Goal: Information Seeking & Learning: Learn about a topic

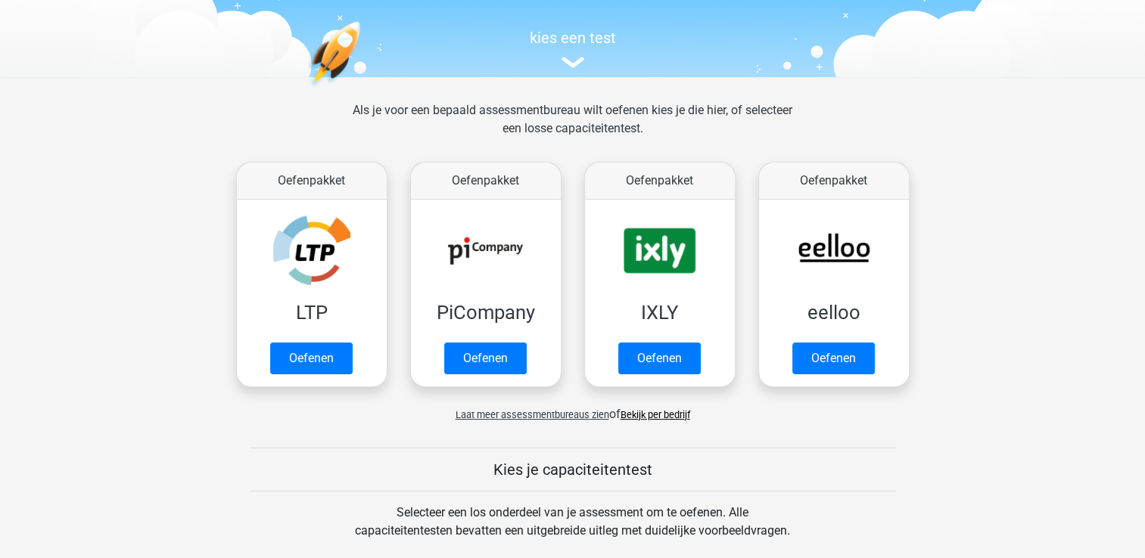
scroll to position [148, 0]
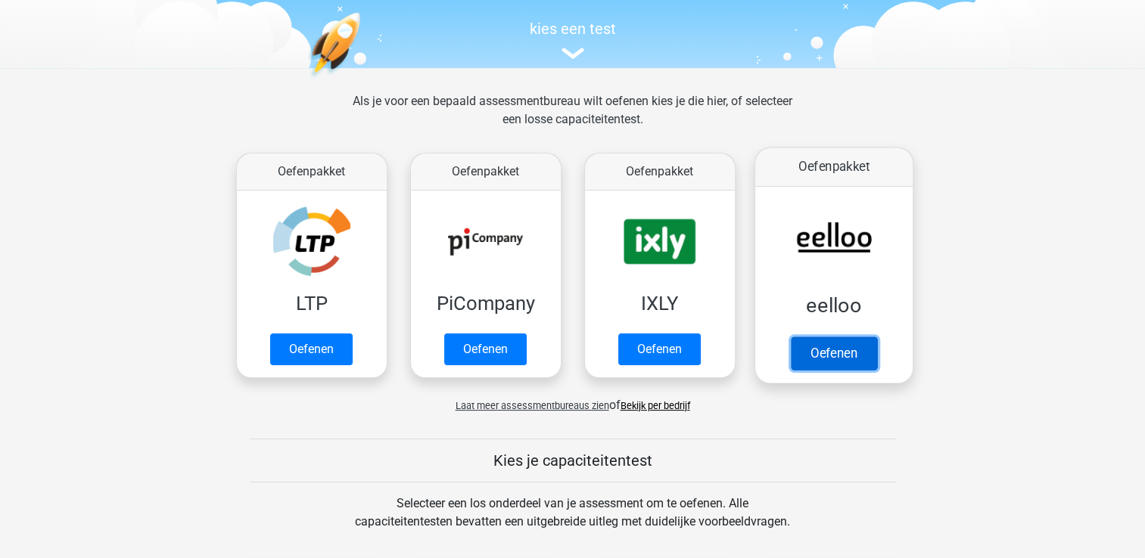
click at [842, 339] on link "Oefenen" at bounding box center [833, 353] width 86 height 33
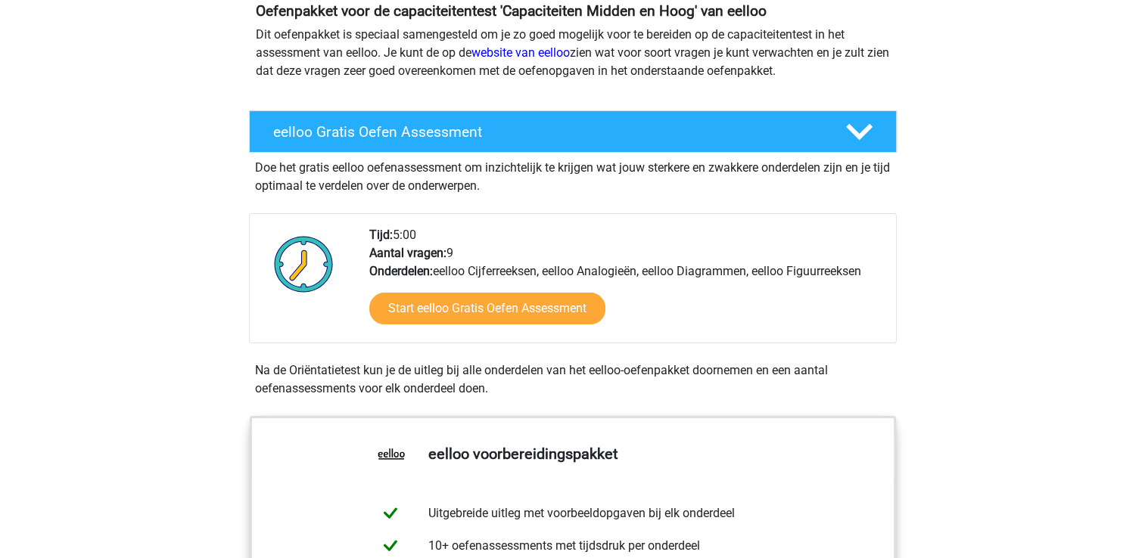
scroll to position [202, 0]
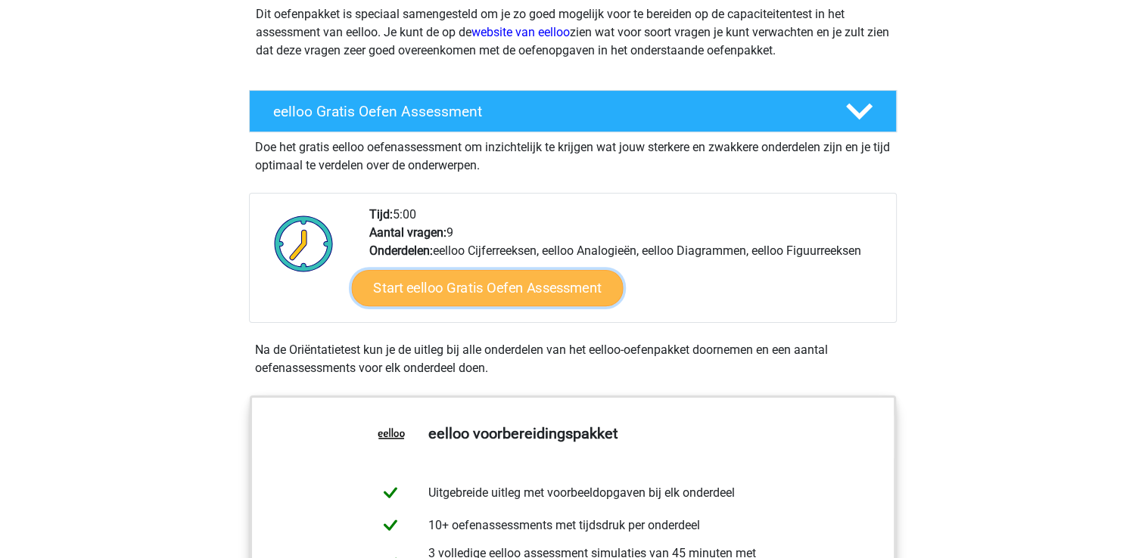
click at [490, 277] on link "Start eelloo Gratis Oefen Assessment" at bounding box center [487, 288] width 272 height 36
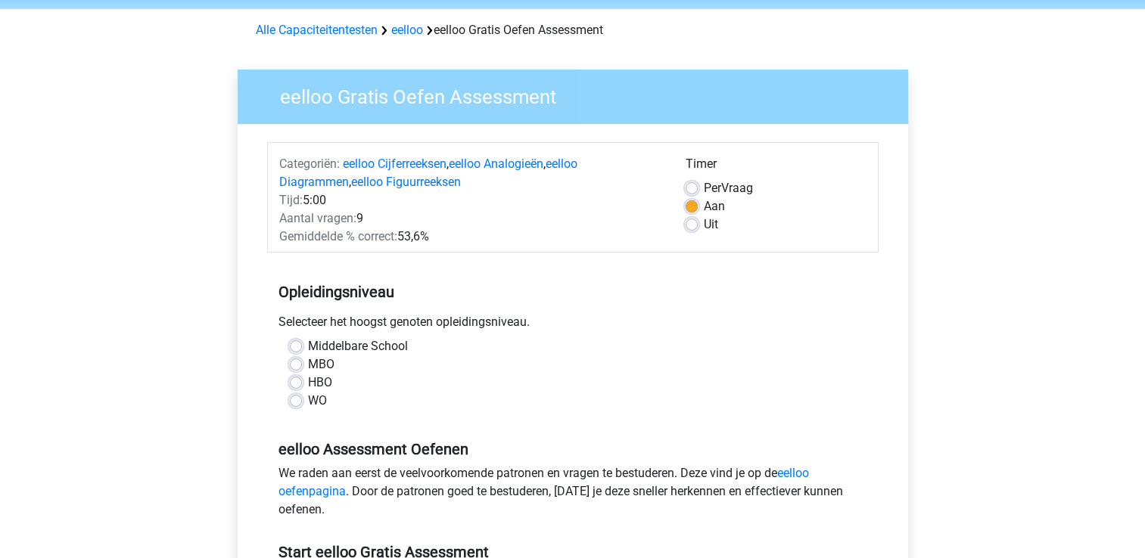
scroll to position [59, 0]
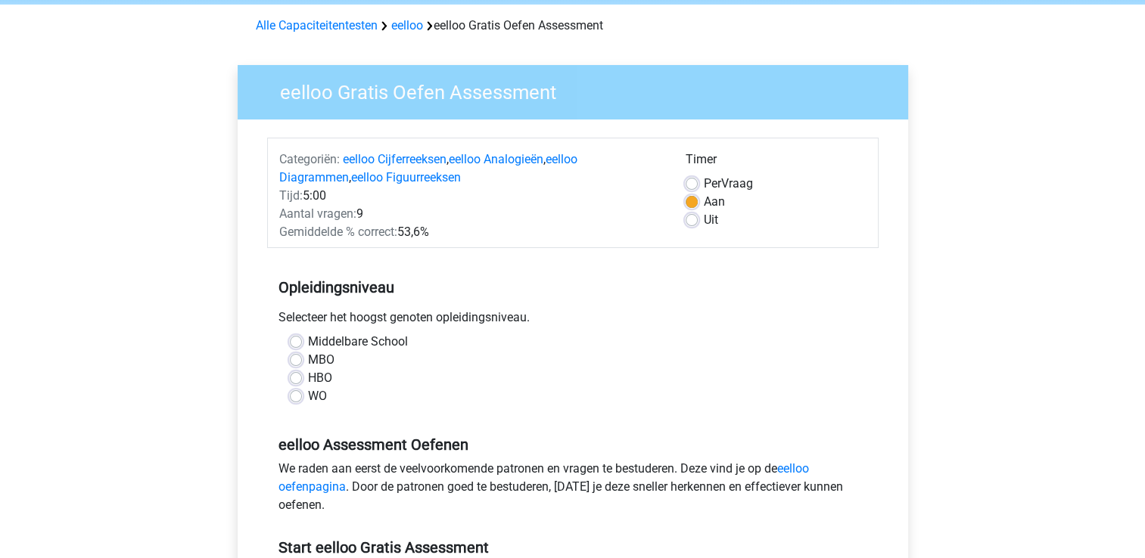
click at [287, 379] on div "Middelbare School MBO HBO WO" at bounding box center [572, 369] width 589 height 73
click at [308, 378] on label "HBO" at bounding box center [320, 378] width 24 height 18
click at [290, 378] on input "HBO" at bounding box center [296, 376] width 12 height 15
radio input "true"
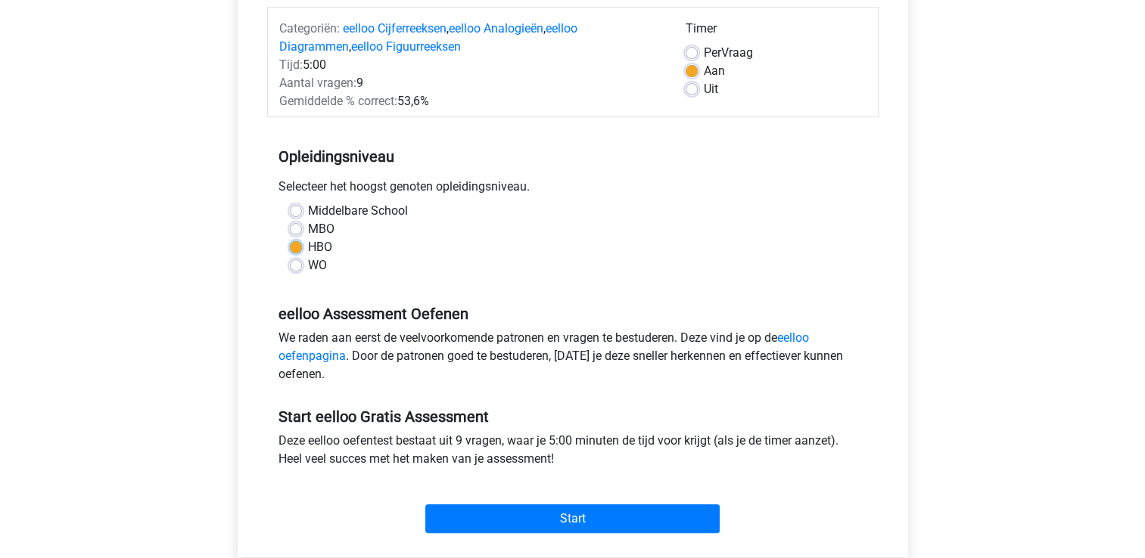
scroll to position [191, 0]
click at [809, 339] on link "eelloo oefenpagina" at bounding box center [543, 346] width 530 height 33
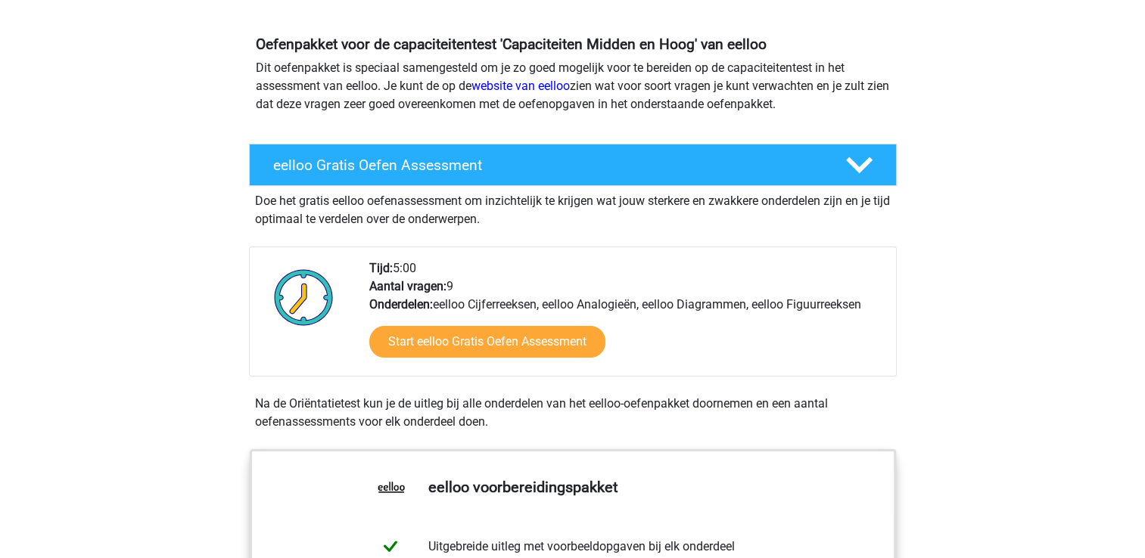
scroll to position [148, 0]
click at [517, 91] on link "website van eelloo" at bounding box center [520, 86] width 98 height 14
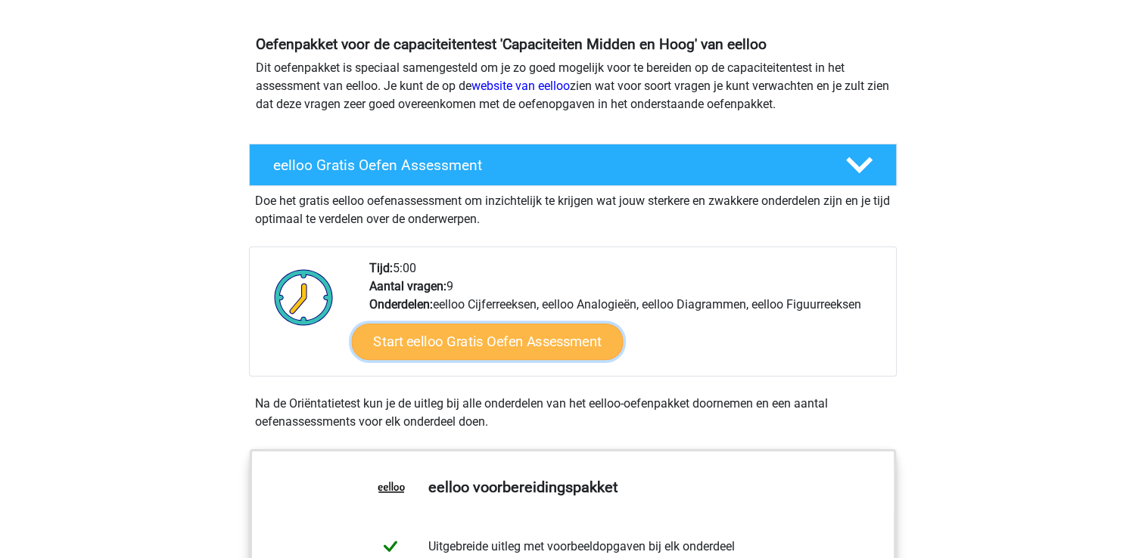
click at [563, 351] on link "Start eelloo Gratis Oefen Assessment" at bounding box center [487, 342] width 272 height 36
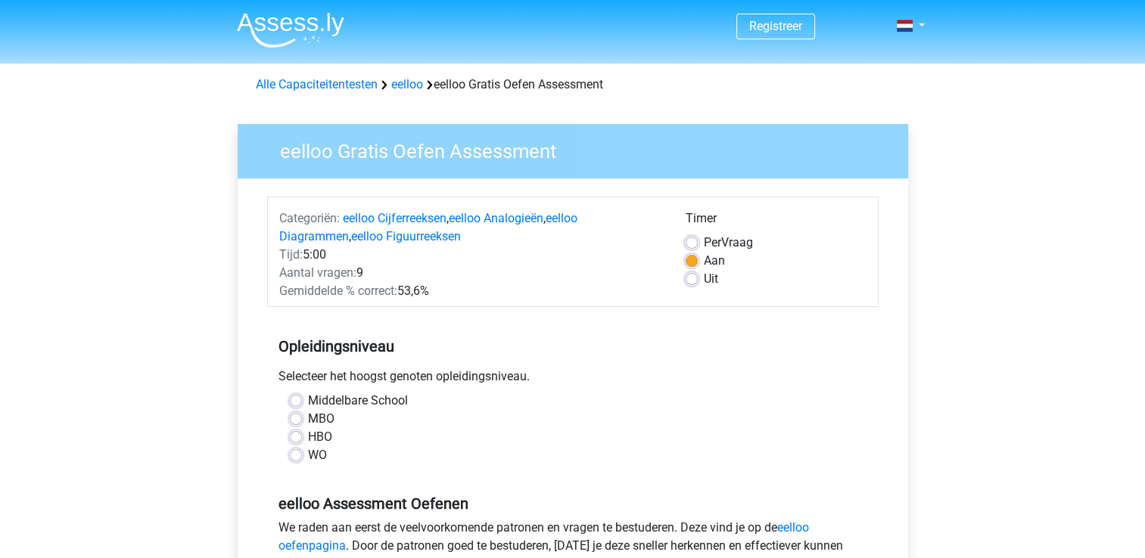
click at [325, 427] on label "MBO" at bounding box center [321, 419] width 26 height 18
click at [302, 425] on input "MBO" at bounding box center [296, 417] width 12 height 15
radio input "true"
drag, startPoint x: 322, startPoint y: 428, endPoint x: 314, endPoint y: 434, distance: 9.7
click at [314, 434] on label "HBO" at bounding box center [320, 437] width 24 height 18
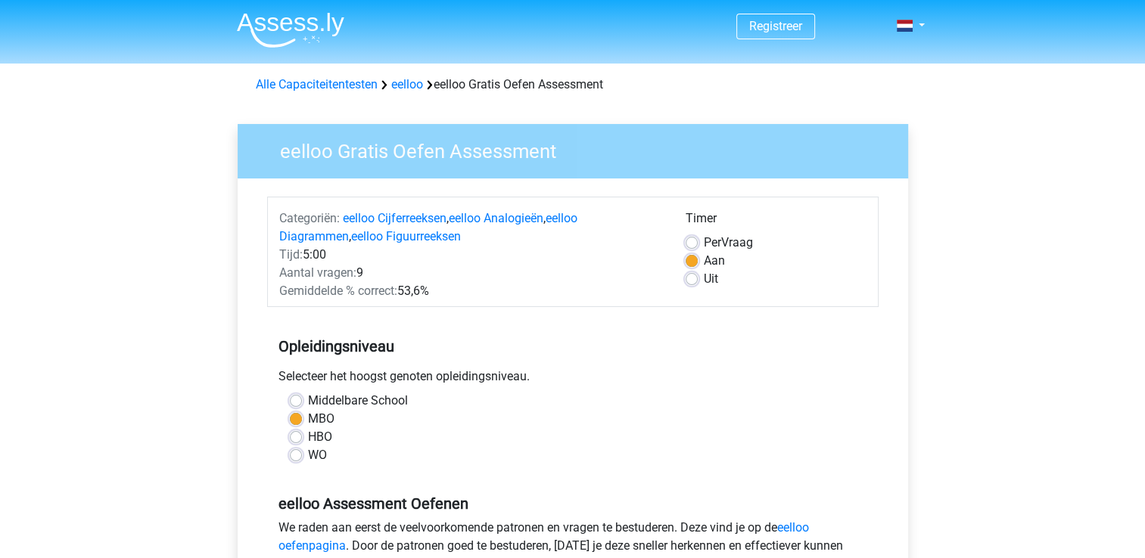
click at [302, 434] on input "HBO" at bounding box center [296, 435] width 12 height 15
radio input "true"
click at [314, 434] on label "HBO" at bounding box center [320, 437] width 24 height 18
click at [302, 434] on input "HBO" at bounding box center [296, 435] width 12 height 15
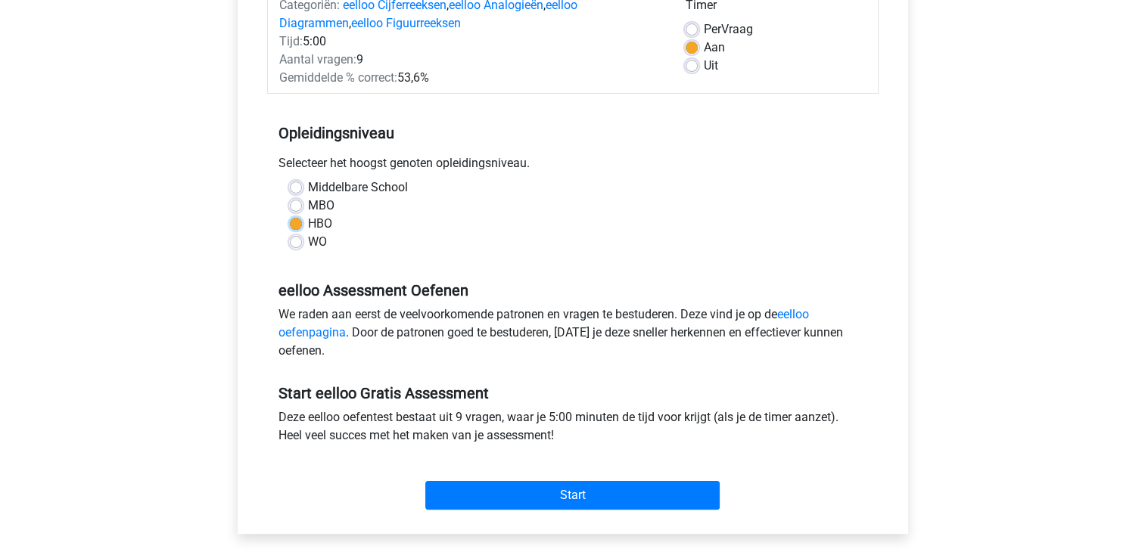
scroll to position [214, 0]
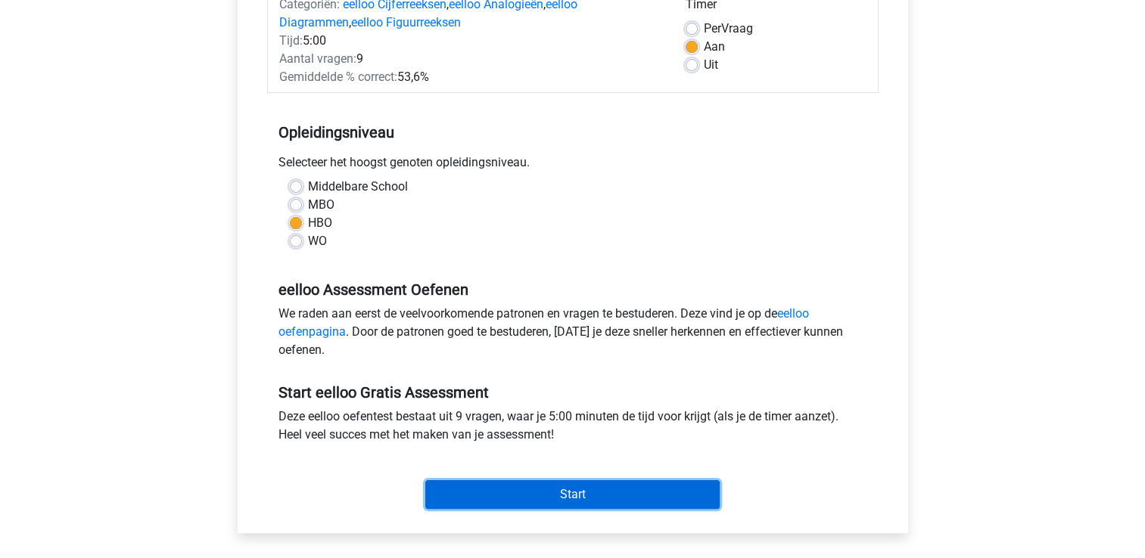
click at [575, 497] on input "Start" at bounding box center [572, 495] width 294 height 29
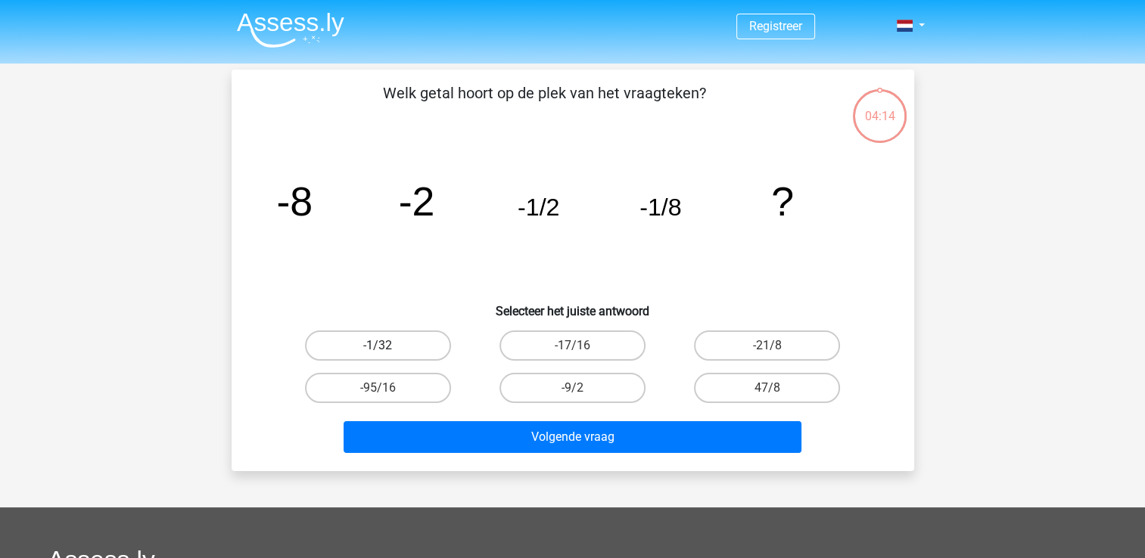
click at [346, 347] on label "-1/32" at bounding box center [378, 346] width 146 height 30
click at [378, 347] on input "-1/32" at bounding box center [383, 351] width 10 height 10
radio input "true"
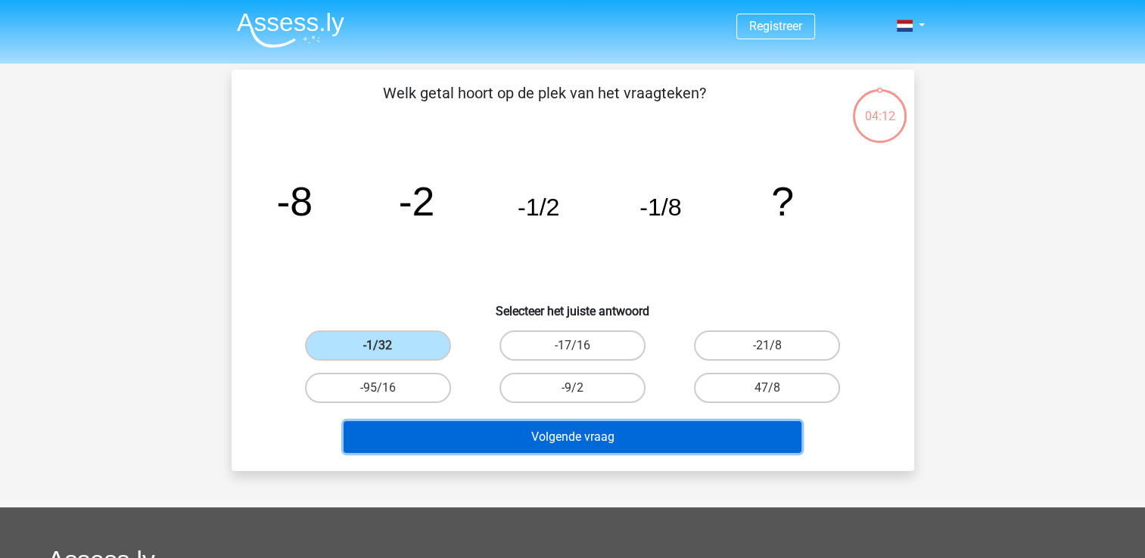
click at [546, 425] on button "Volgende vraag" at bounding box center [573, 438] width 458 height 32
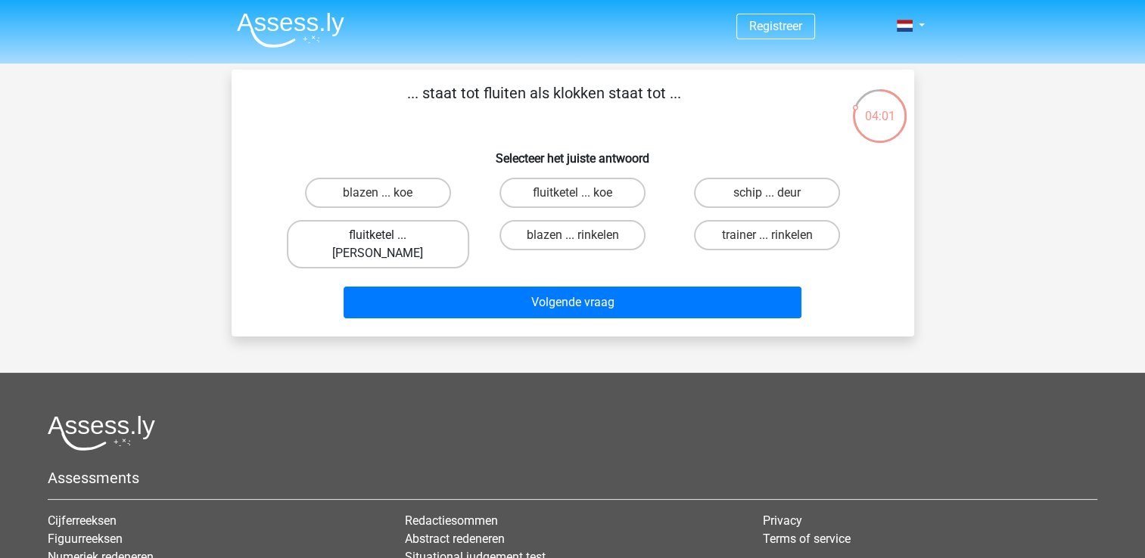
click at [391, 232] on label "fluitketel ... luiden" at bounding box center [378, 244] width 182 height 48
click at [387, 235] on input "fluitketel ... luiden" at bounding box center [383, 240] width 10 height 10
radio input "true"
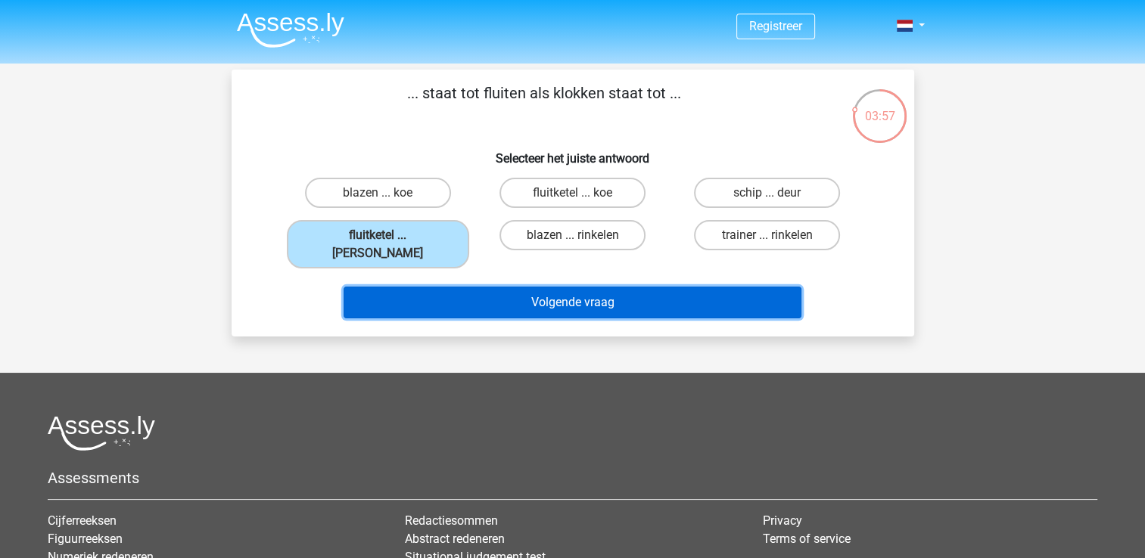
click at [512, 292] on button "Volgende vraag" at bounding box center [573, 303] width 458 height 32
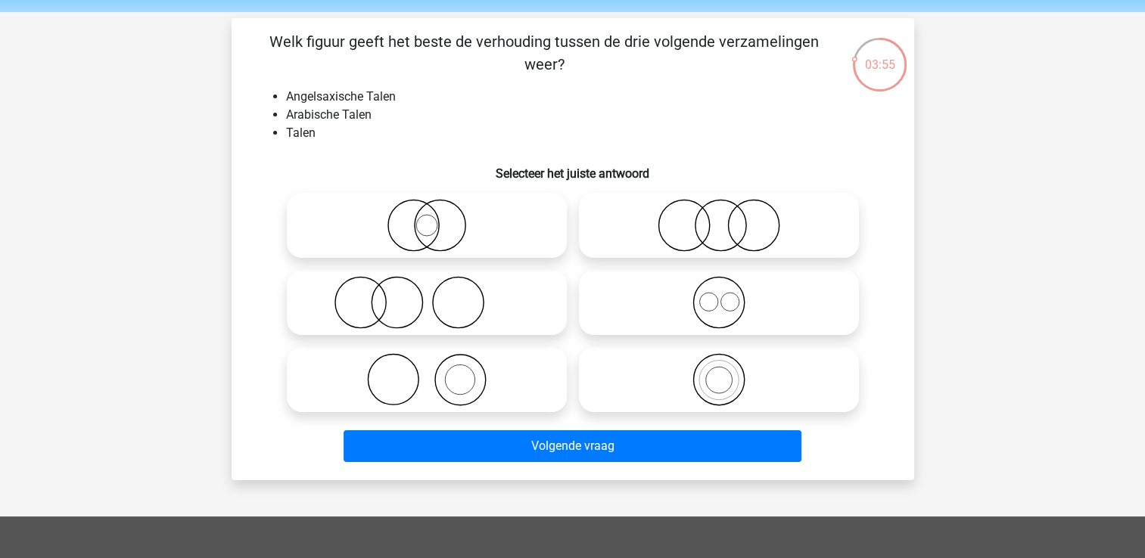
scroll to position [39, 0]
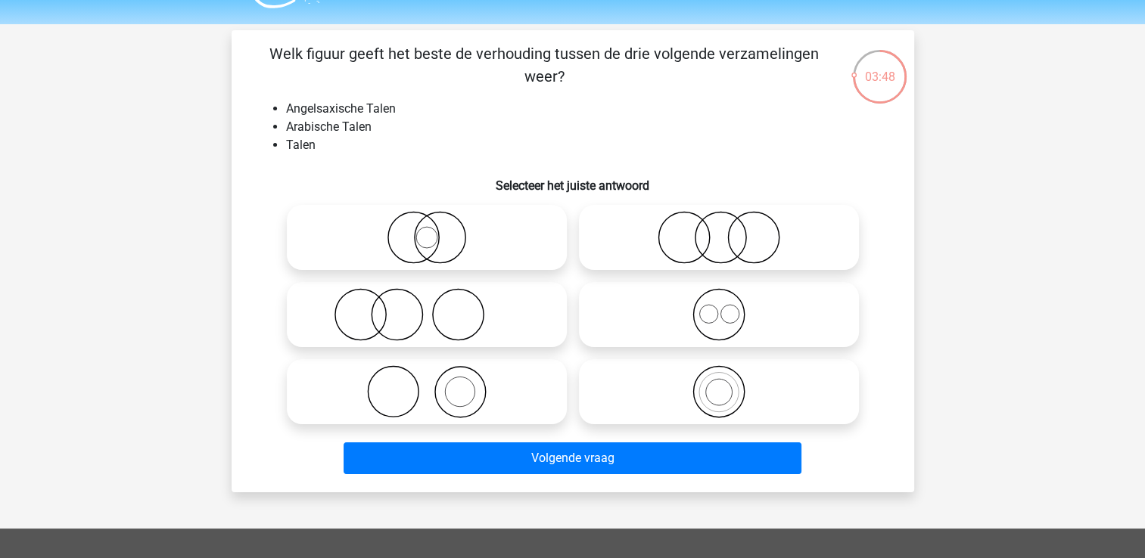
click at [677, 322] on icon at bounding box center [719, 314] width 268 height 53
click at [719, 307] on input "radio" at bounding box center [724, 302] width 10 height 10
radio input "true"
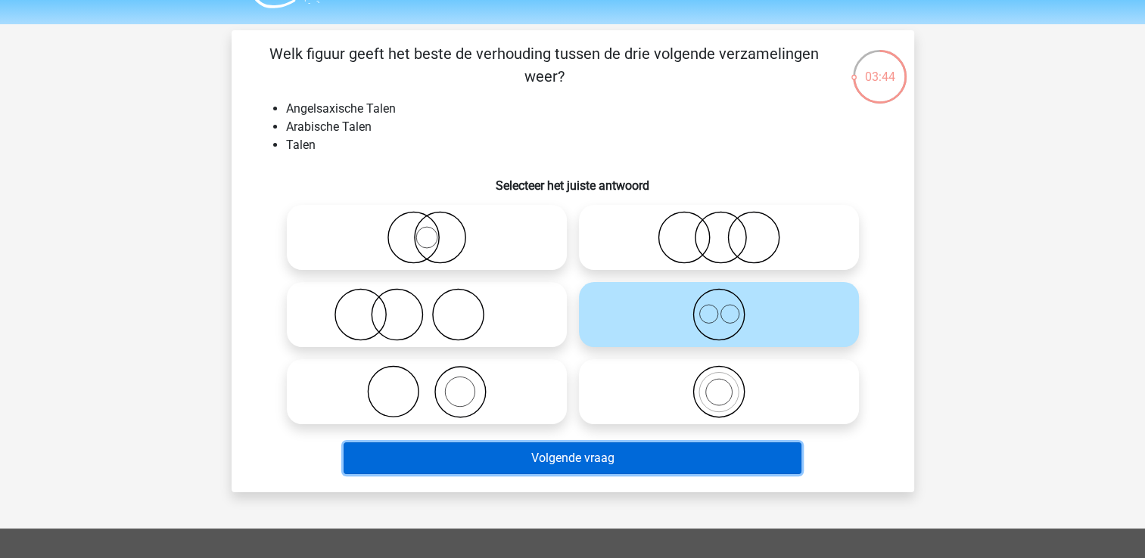
click at [627, 466] on button "Volgende vraag" at bounding box center [573, 459] width 458 height 32
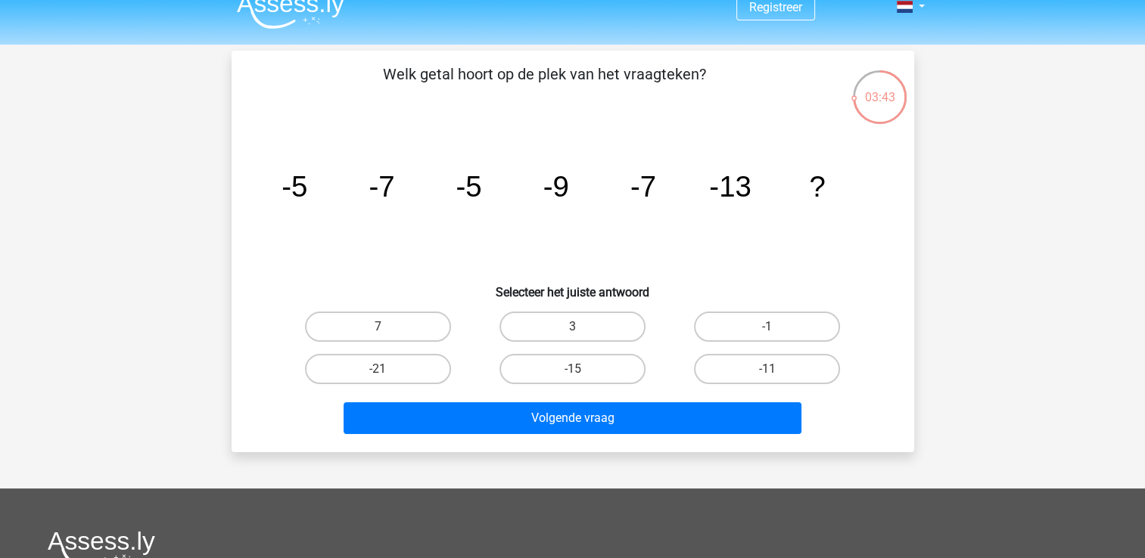
scroll to position [6, 0]
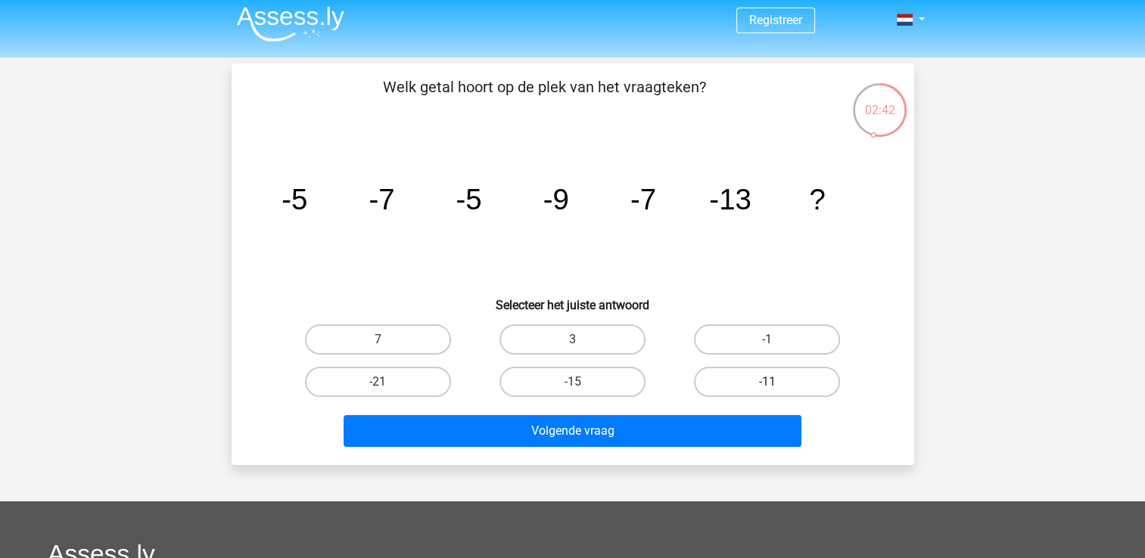
click at [796, 376] on label "-11" at bounding box center [767, 382] width 146 height 30
click at [777, 382] on input "-11" at bounding box center [772, 387] width 10 height 10
radio input "true"
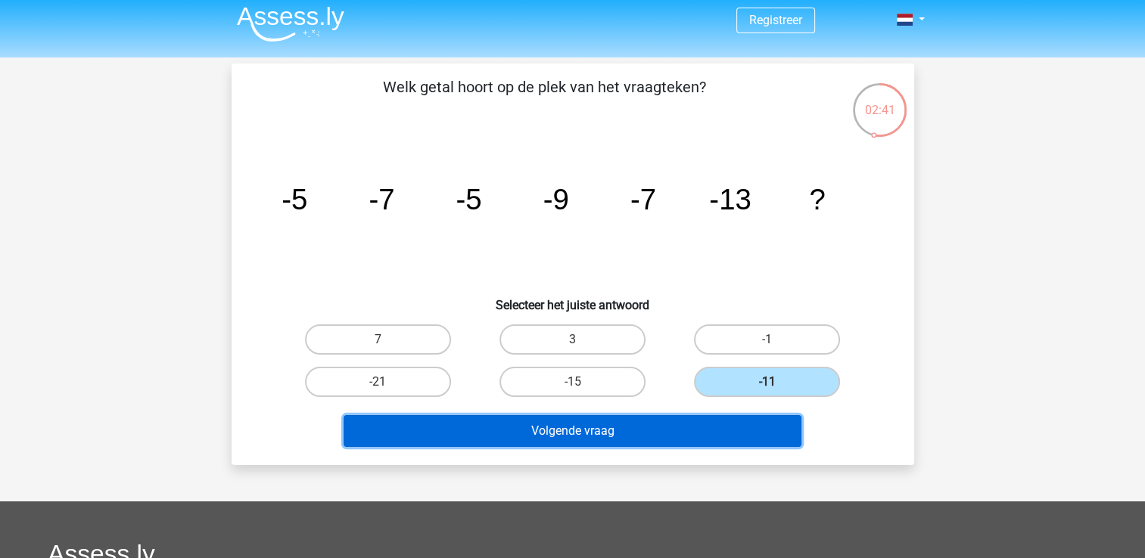
click at [670, 428] on button "Volgende vraag" at bounding box center [573, 431] width 458 height 32
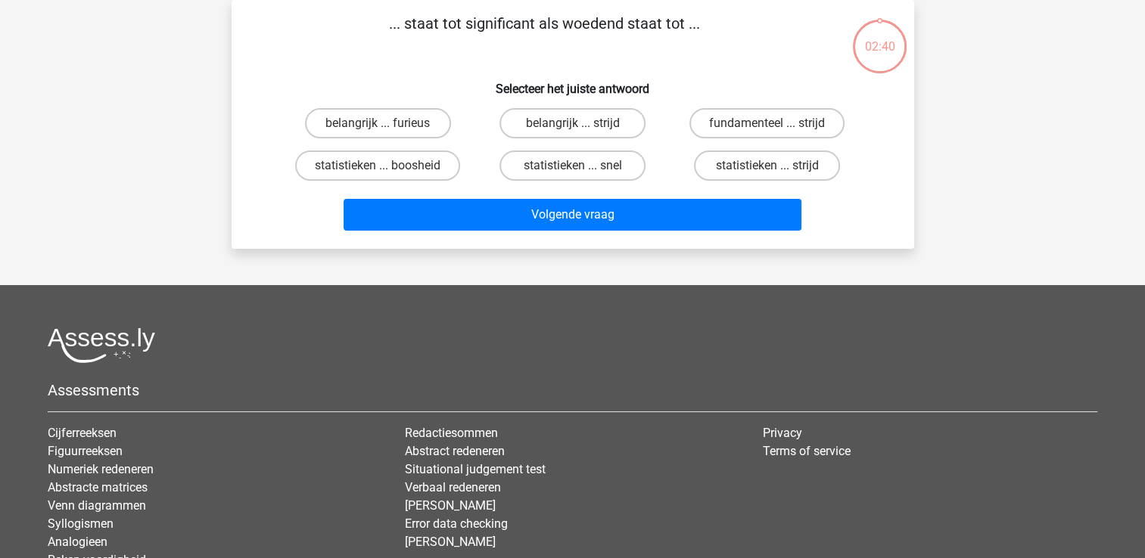
scroll to position [0, 0]
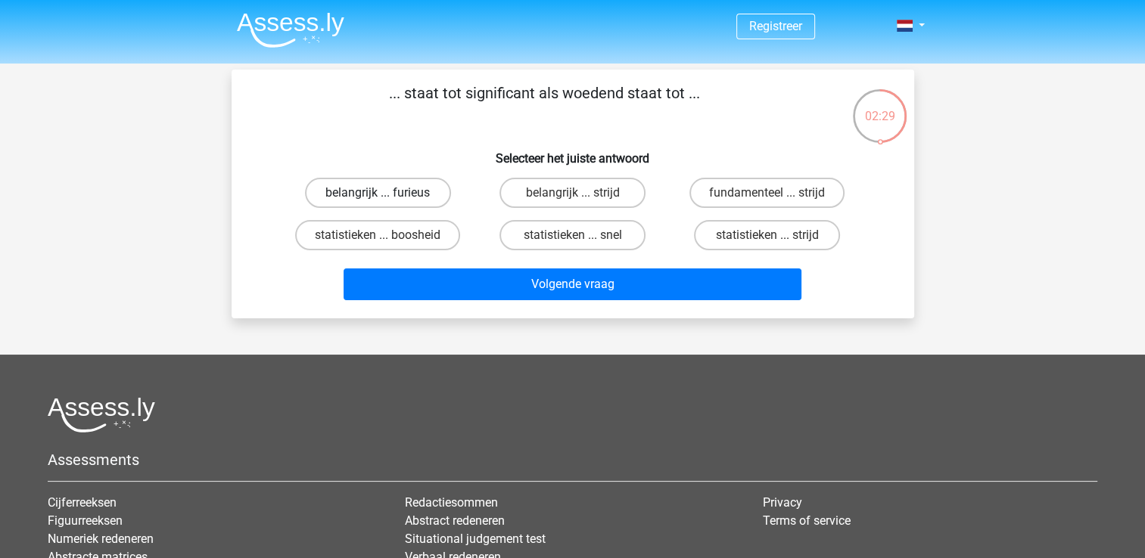
click at [376, 201] on label "belangrijk ... furieus" at bounding box center [378, 193] width 146 height 30
click at [378, 201] on input "belangrijk ... furieus" at bounding box center [383, 198] width 10 height 10
radio input "true"
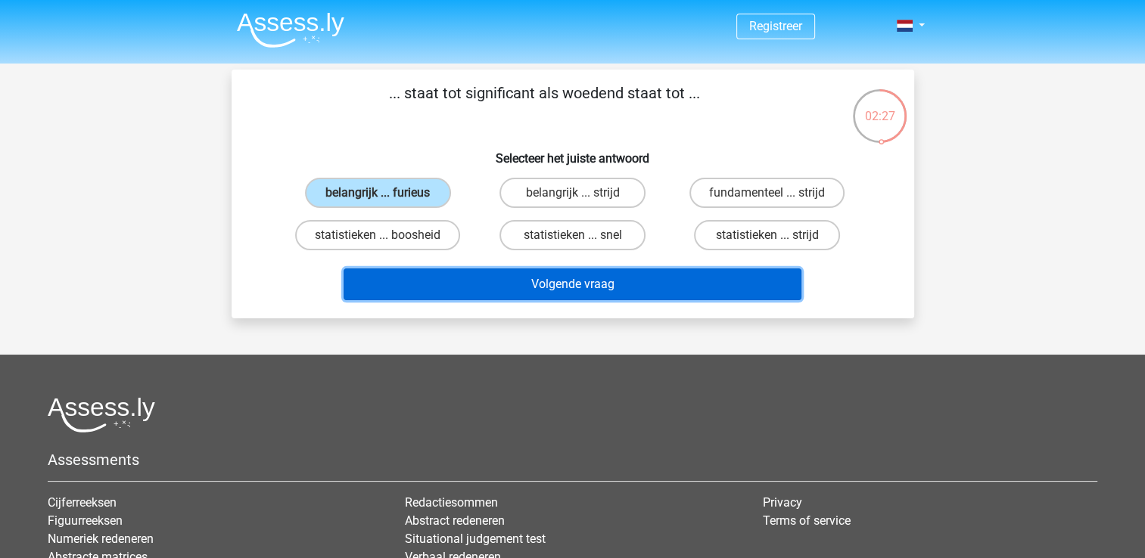
click at [493, 293] on button "Volgende vraag" at bounding box center [573, 285] width 458 height 32
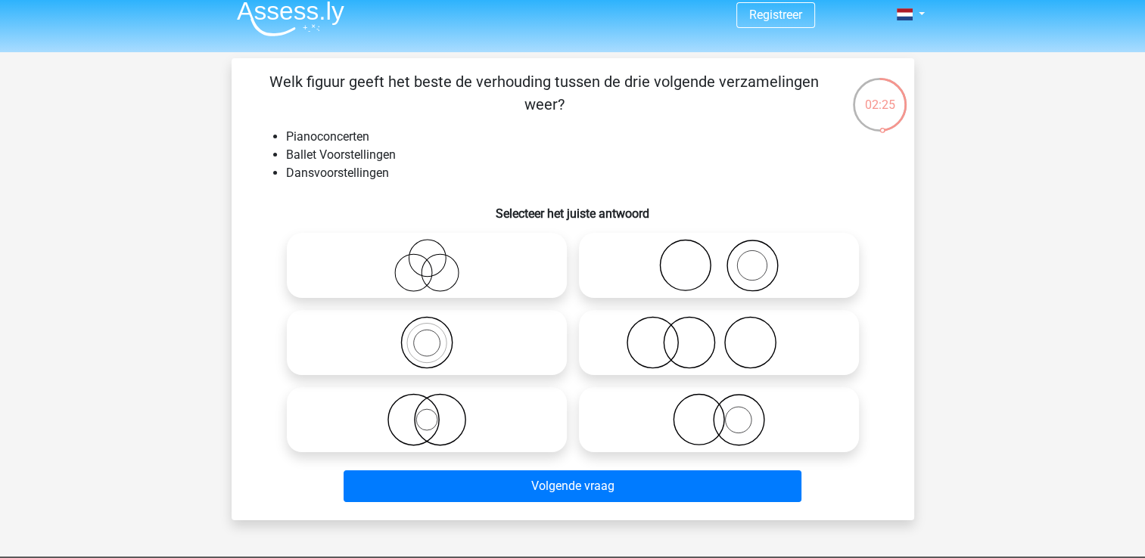
scroll to position [10, 0]
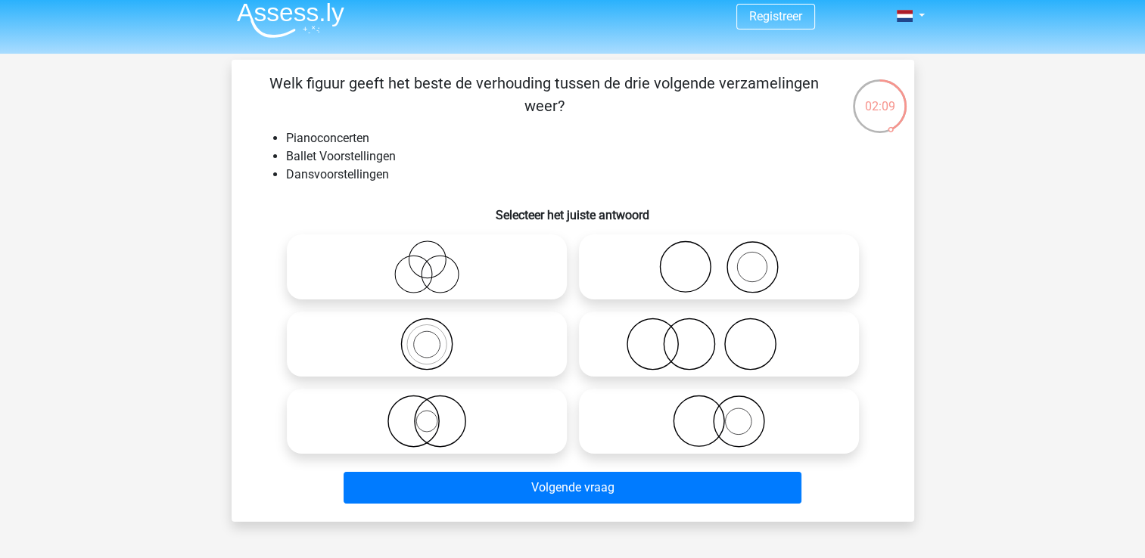
click at [696, 259] on icon at bounding box center [719, 267] width 268 height 53
click at [719, 259] on input "radio" at bounding box center [724, 255] width 10 height 10
radio input "true"
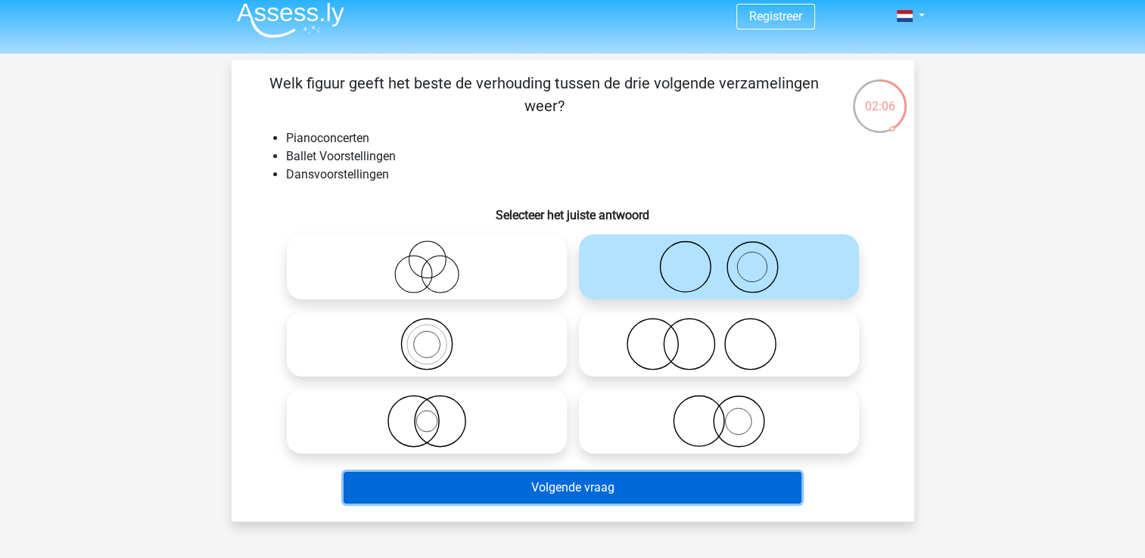
click at [451, 500] on button "Volgende vraag" at bounding box center [573, 488] width 458 height 32
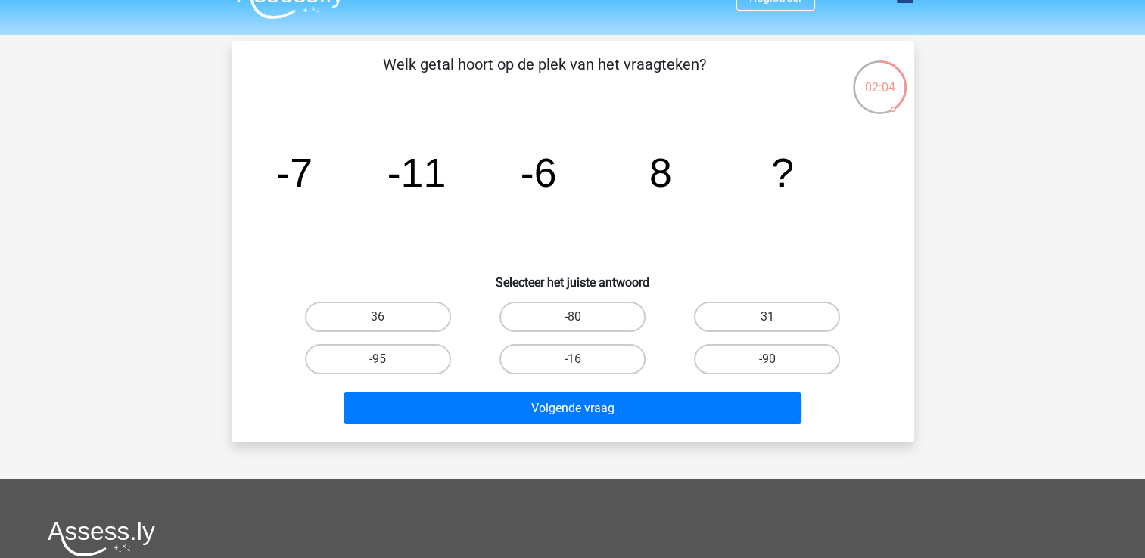
scroll to position [16, 0]
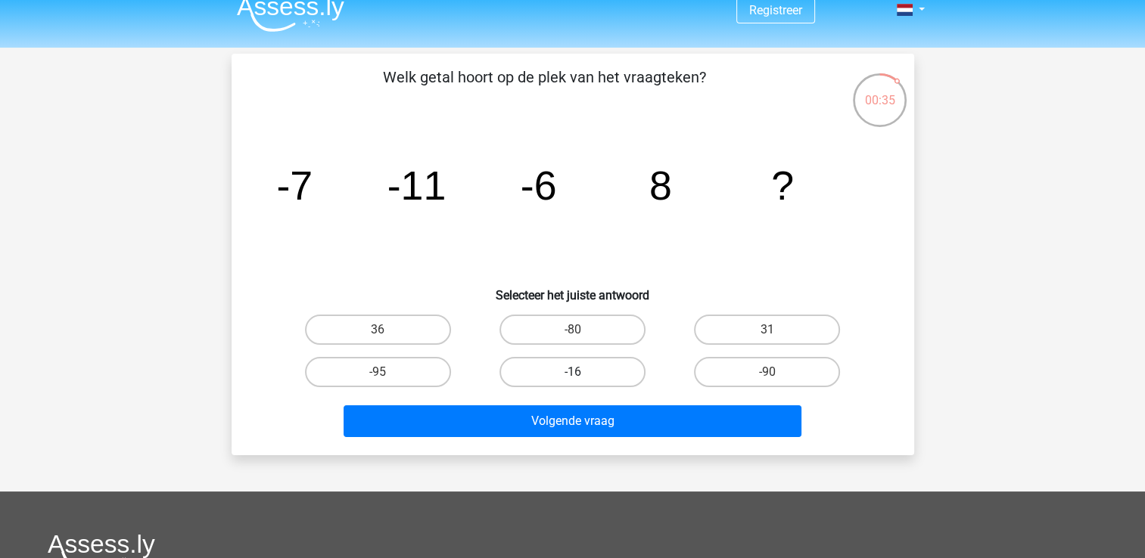
click at [554, 364] on label "-16" at bounding box center [572, 372] width 146 height 30
click at [572, 372] on input "-16" at bounding box center [577, 377] width 10 height 10
radio input "true"
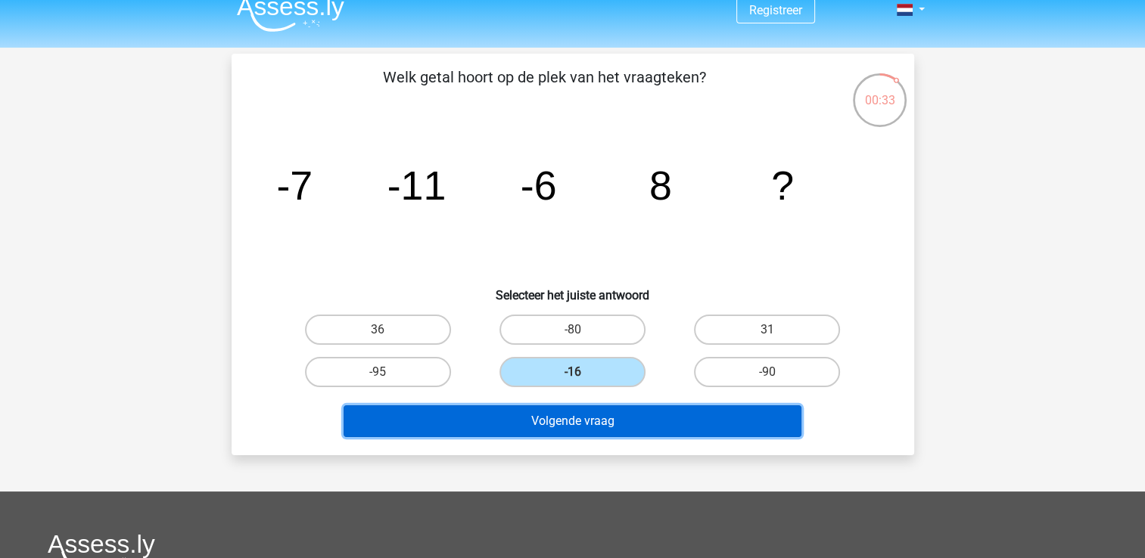
click at [606, 428] on button "Volgende vraag" at bounding box center [573, 422] width 458 height 32
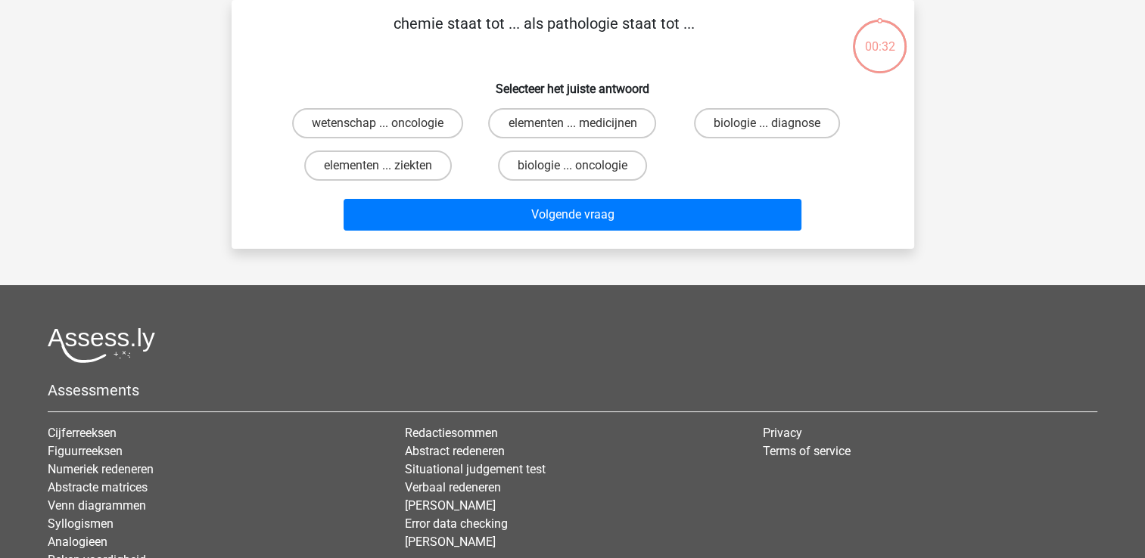
scroll to position [0, 0]
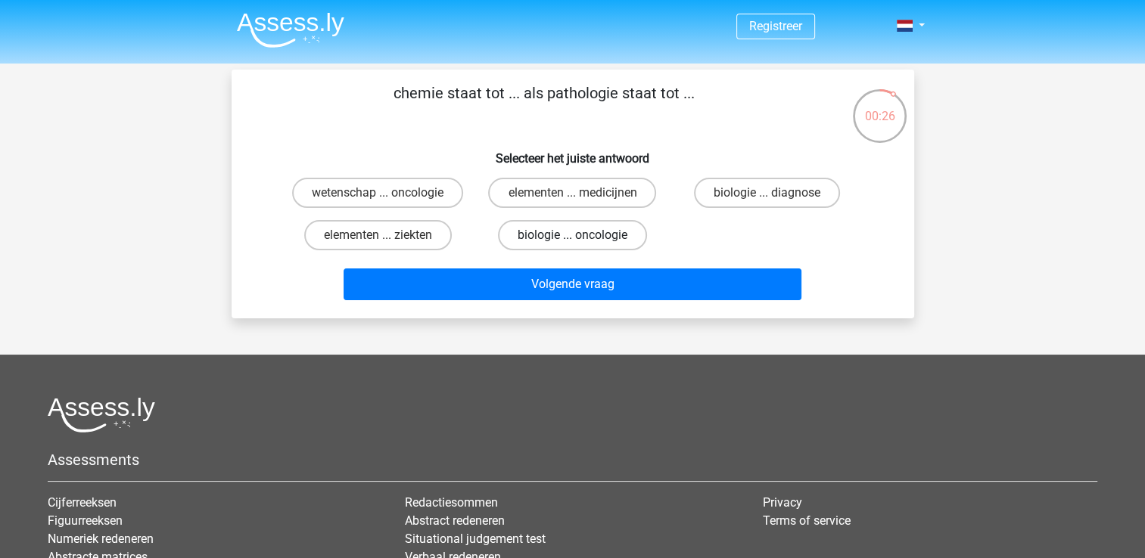
click at [625, 235] on label "biologie ... oncologie" at bounding box center [572, 235] width 149 height 30
click at [582, 235] on input "biologie ... oncologie" at bounding box center [577, 240] width 10 height 10
radio input "true"
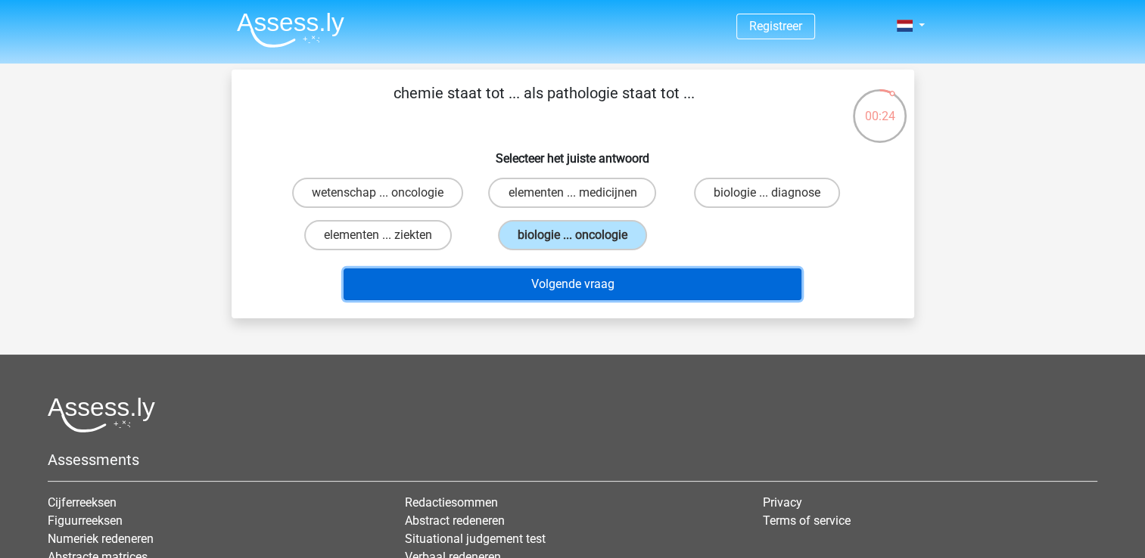
click at [434, 288] on button "Volgende vraag" at bounding box center [573, 285] width 458 height 32
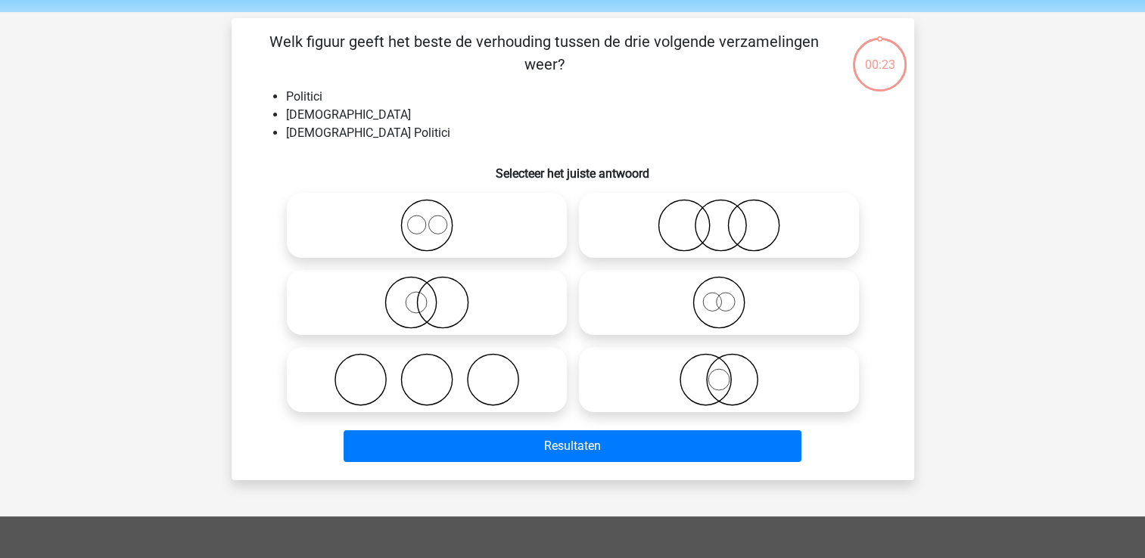
scroll to position [70, 0]
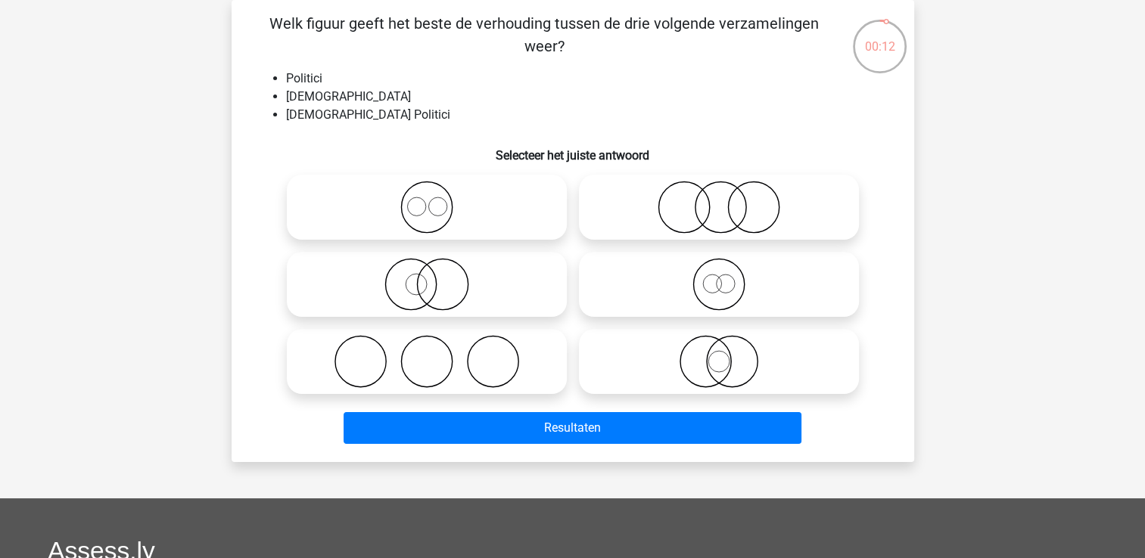
click at [717, 201] on icon at bounding box center [719, 207] width 268 height 53
click at [719, 200] on input "radio" at bounding box center [724, 195] width 10 height 10
radio input "true"
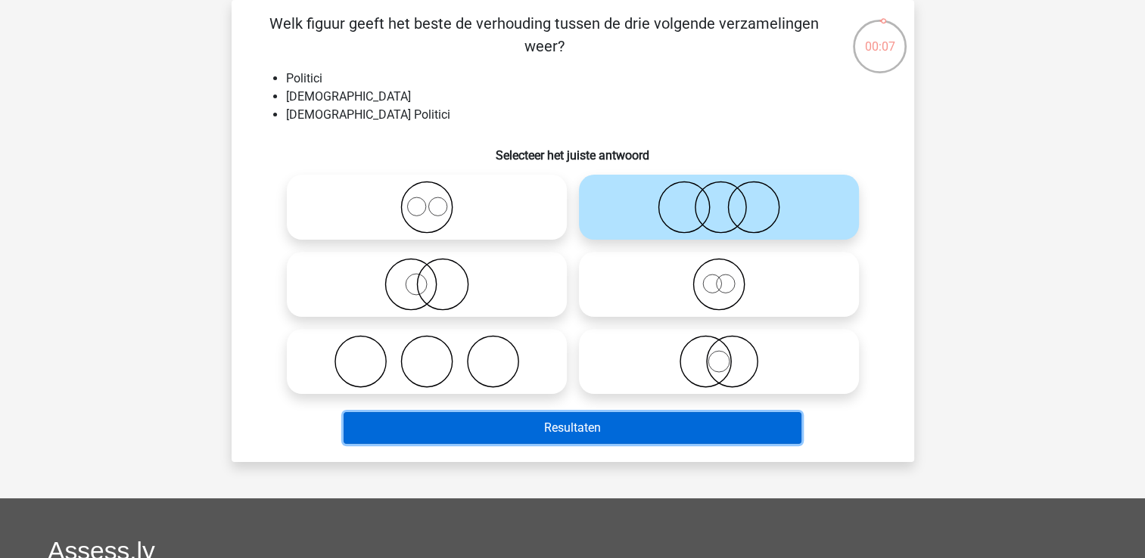
click at [571, 430] on button "Resultaten" at bounding box center [573, 428] width 458 height 32
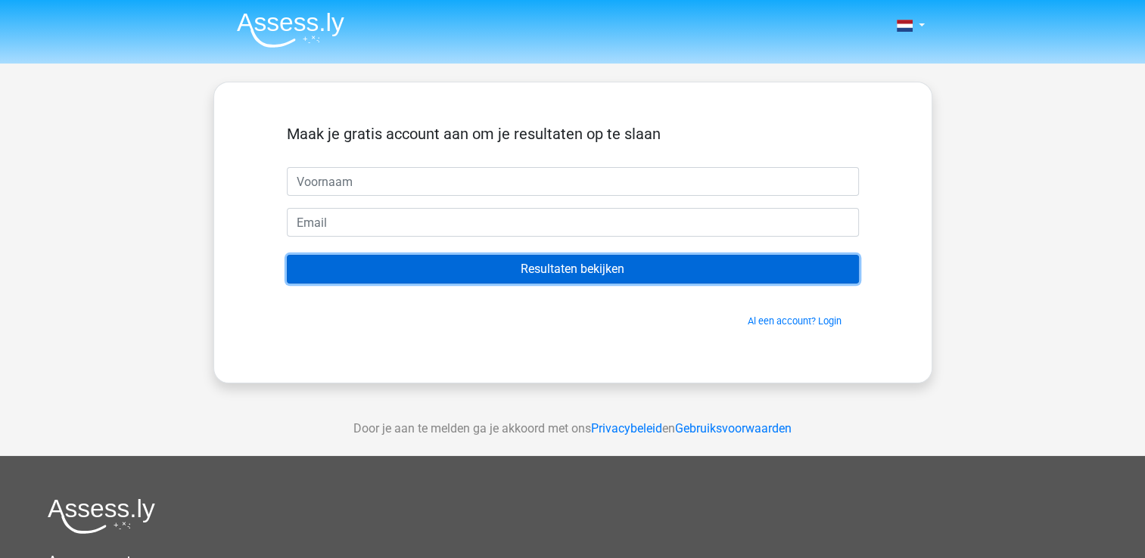
click at [556, 263] on input "Resultaten bekijken" at bounding box center [573, 269] width 572 height 29
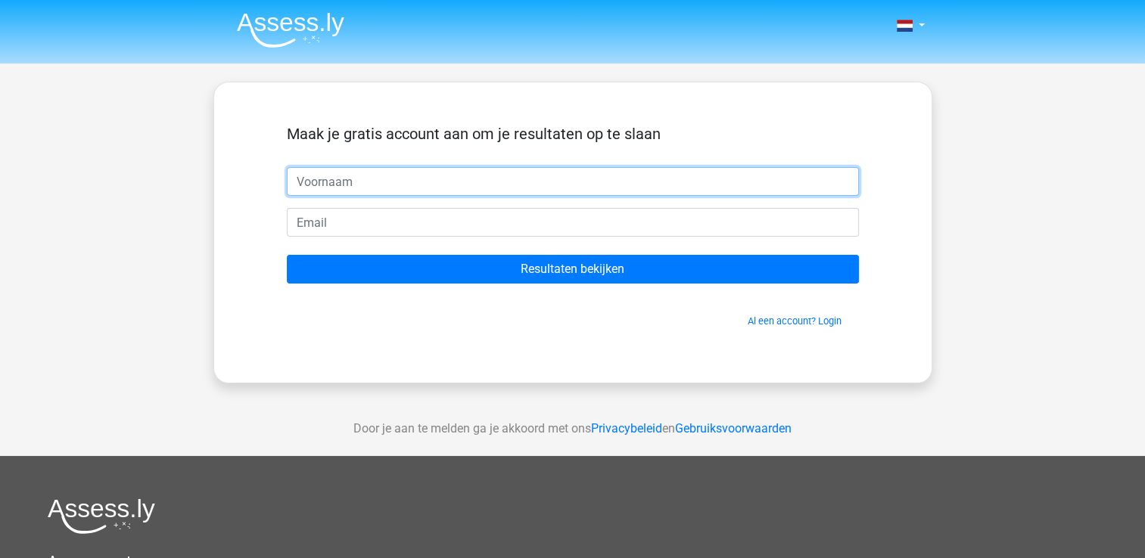
click at [416, 190] on input "text" at bounding box center [573, 181] width 572 height 29
type input "Chanique"
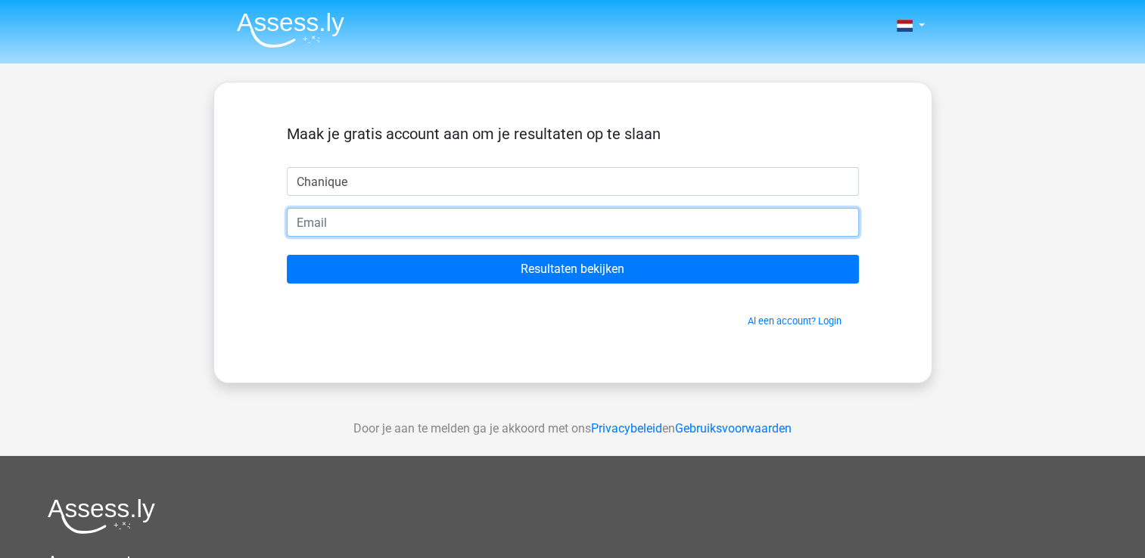
click at [382, 213] on input "email" at bounding box center [573, 222] width 572 height 29
type input "[EMAIL_ADDRESS][DOMAIN_NAME]"
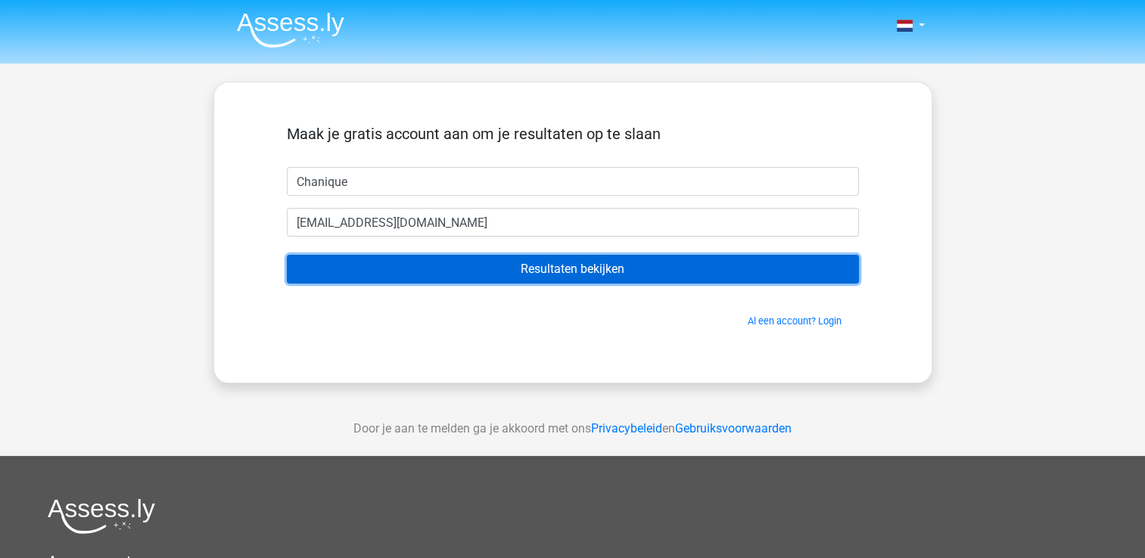
click at [432, 261] on input "Resultaten bekijken" at bounding box center [573, 269] width 572 height 29
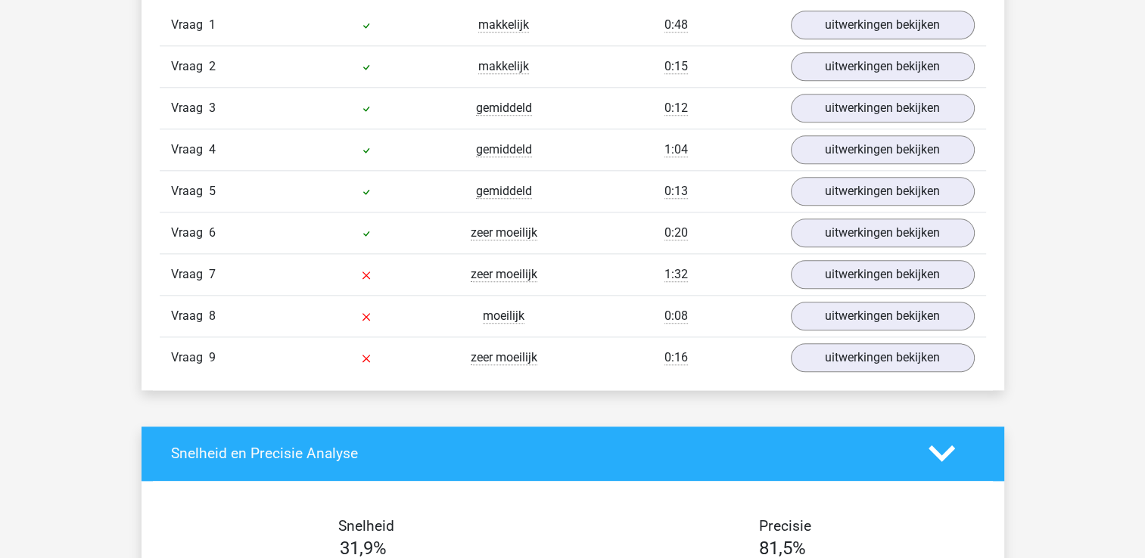
scroll to position [1722, 0]
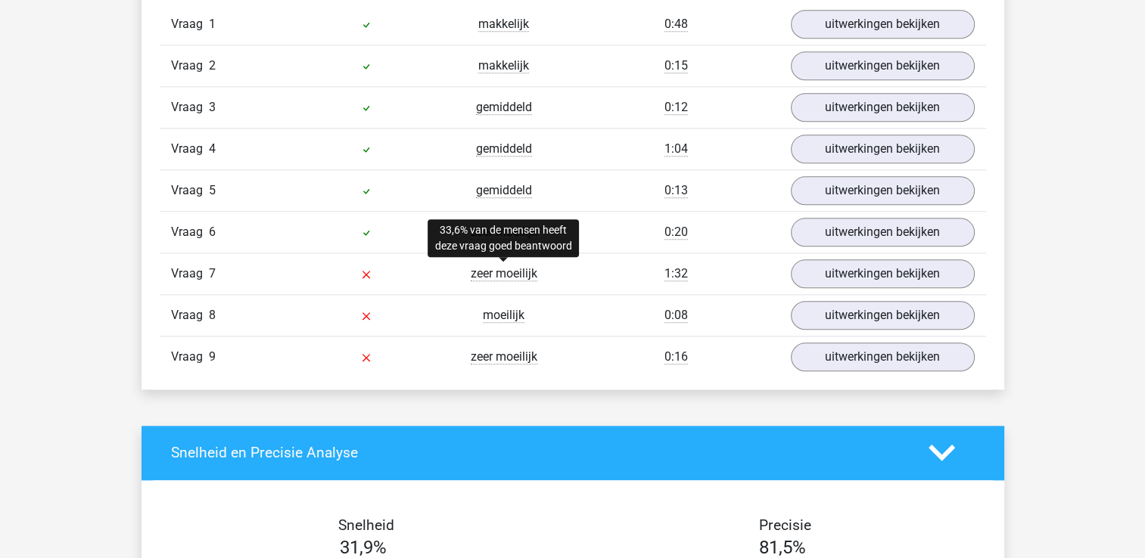
click at [524, 271] on span "zeer moeilijk" at bounding box center [504, 273] width 67 height 15
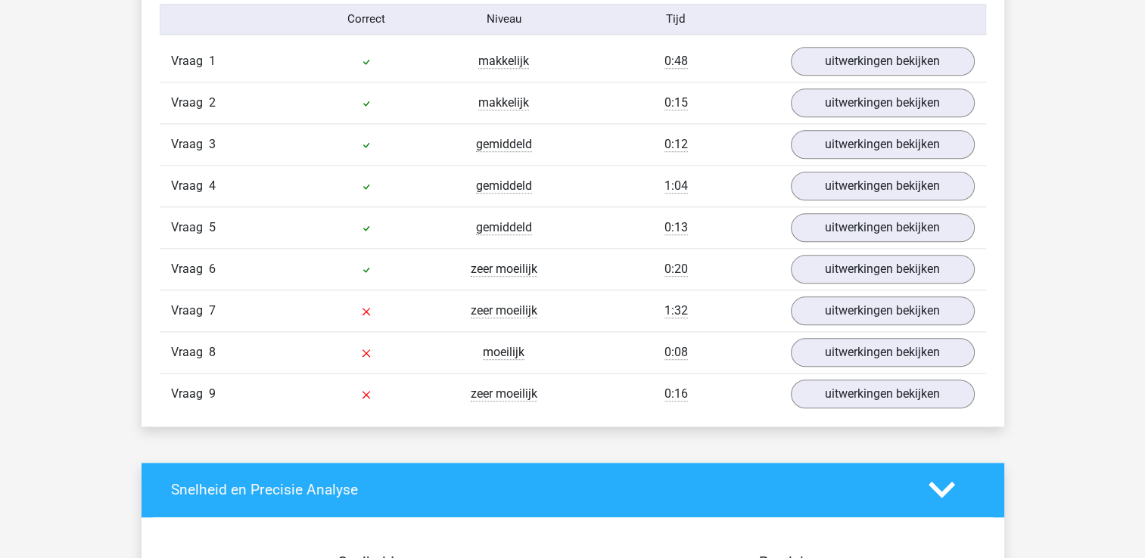
scroll to position [1685, 0]
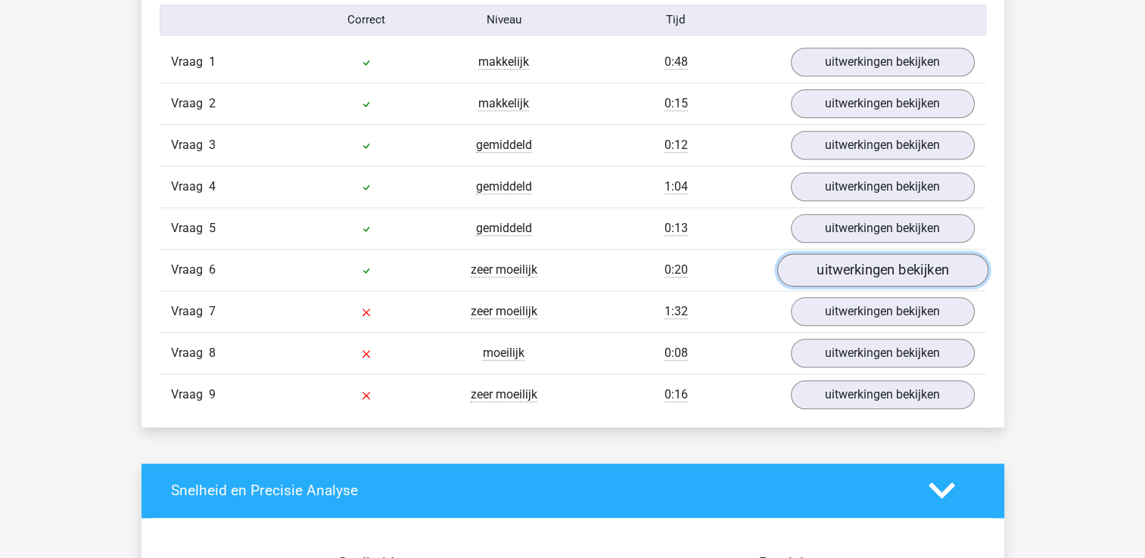
click at [932, 265] on link "uitwerkingen bekijken" at bounding box center [881, 270] width 211 height 33
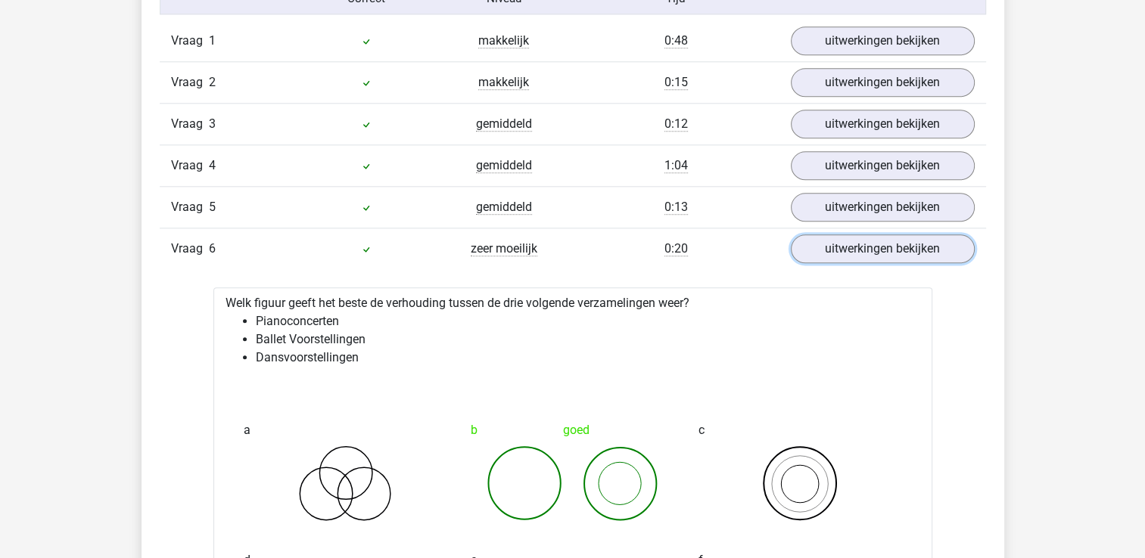
scroll to position [1704, 0]
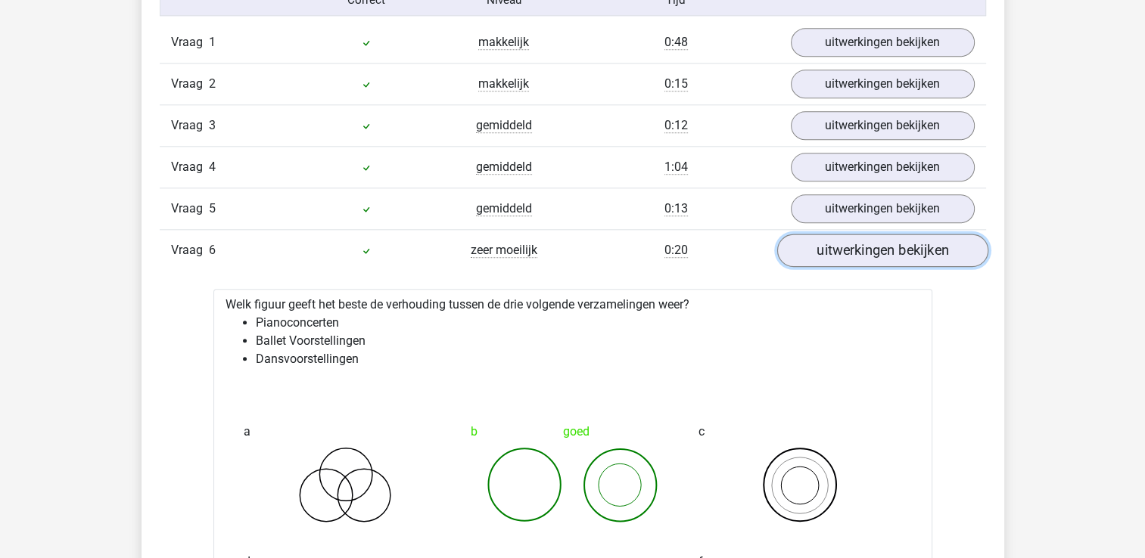
click at [885, 247] on link "uitwerkingen bekijken" at bounding box center [881, 250] width 211 height 33
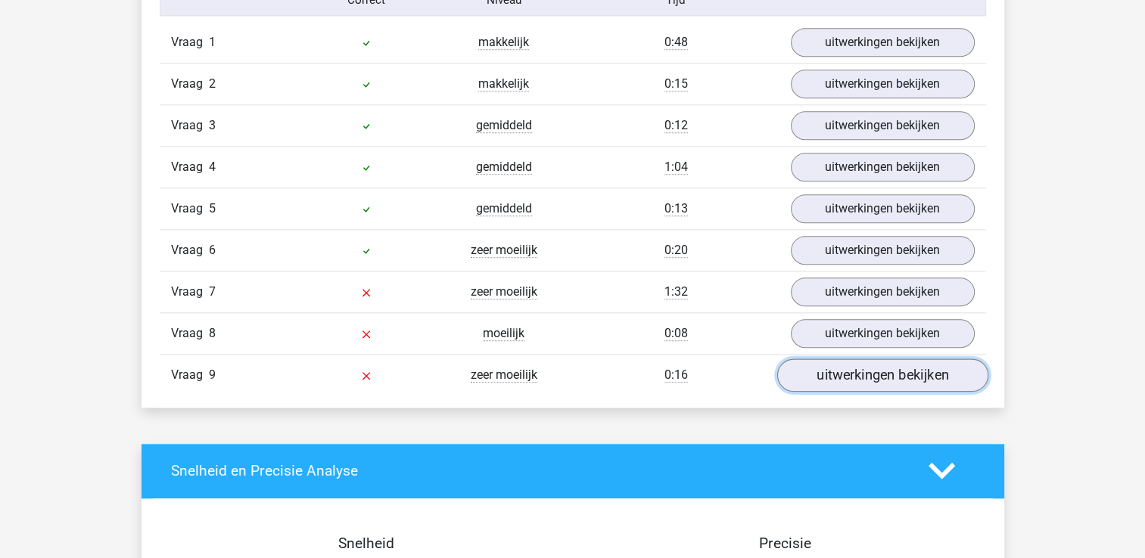
click at [851, 359] on link "uitwerkingen bekijken" at bounding box center [881, 375] width 211 height 33
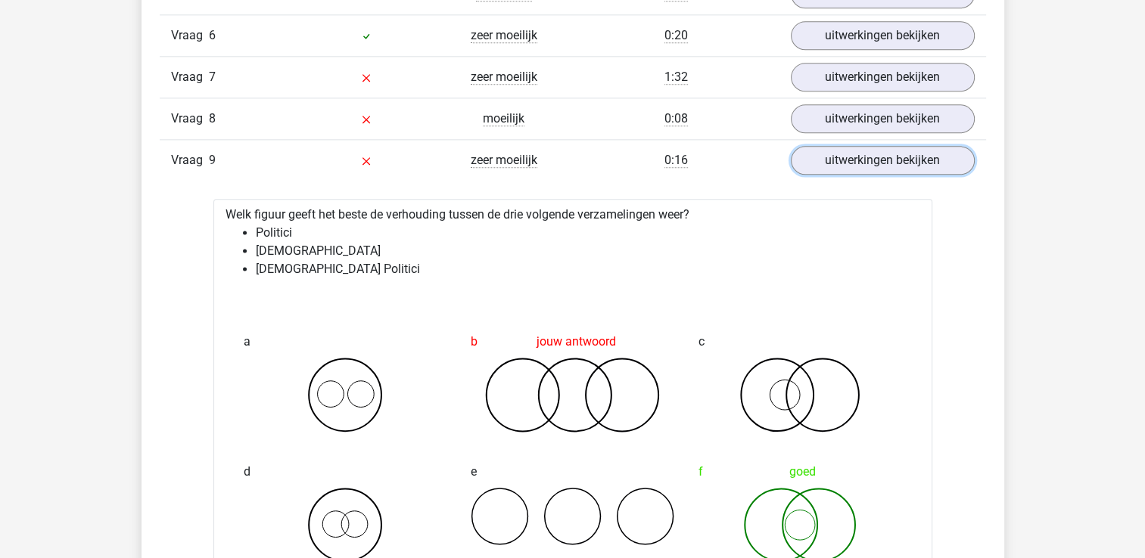
scroll to position [1918, 0]
click at [860, 159] on link "uitwerkingen bekijken" at bounding box center [881, 161] width 211 height 33
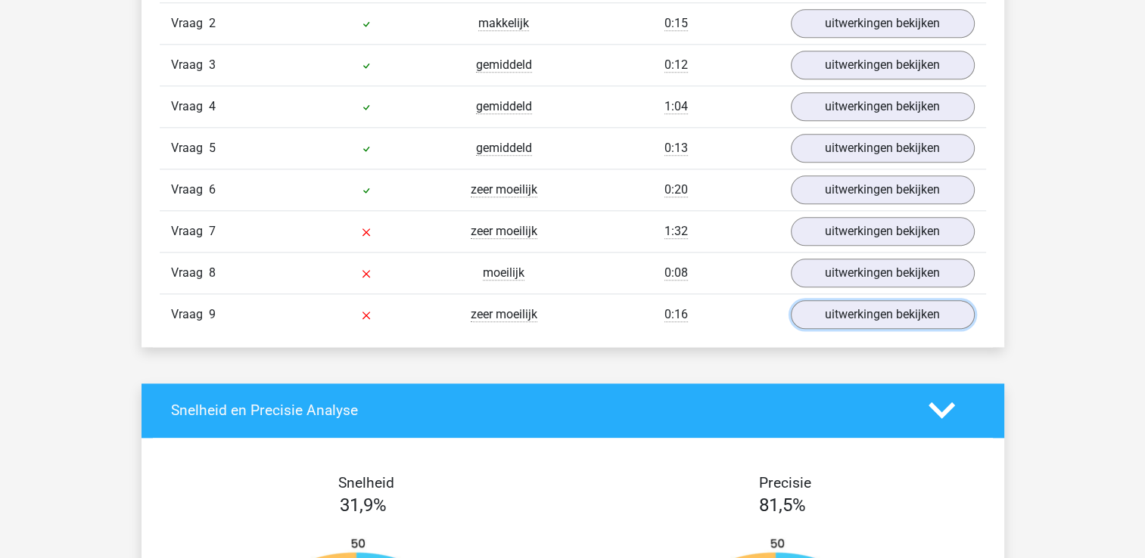
scroll to position [1764, 0]
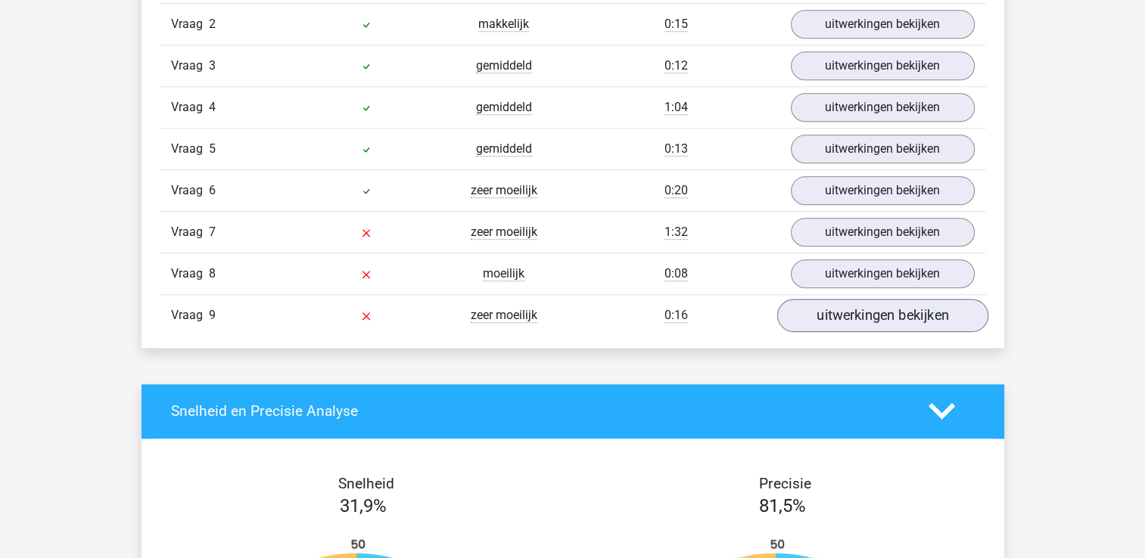
drag, startPoint x: 853, startPoint y: 328, endPoint x: 863, endPoint y: 319, distance: 13.9
click at [863, 319] on div "Vraag 9 zeer moeilijk 0:16 uitwerkingen bekijken" at bounding box center [573, 315] width 826 height 42
click at [863, 319] on link "uitwerkingen bekijken" at bounding box center [881, 315] width 211 height 33
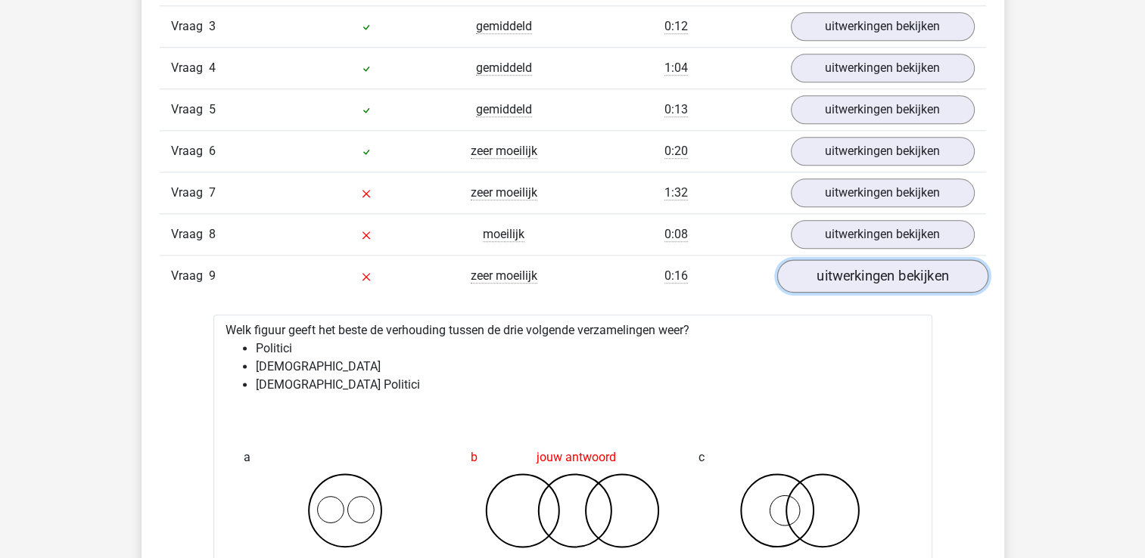
scroll to position [1788, 0]
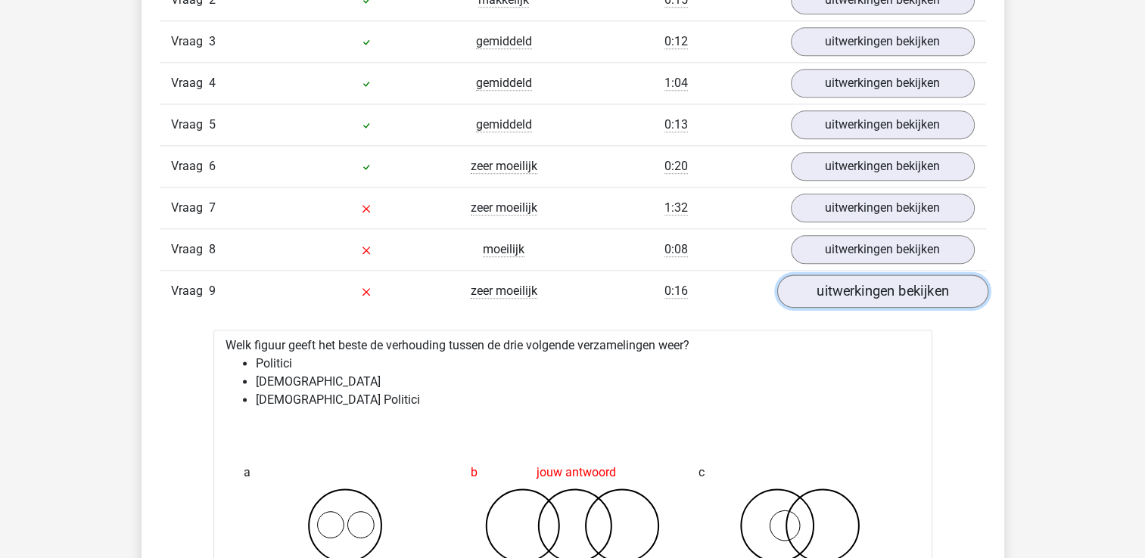
click at [878, 284] on link "uitwerkingen bekijken" at bounding box center [881, 291] width 211 height 33
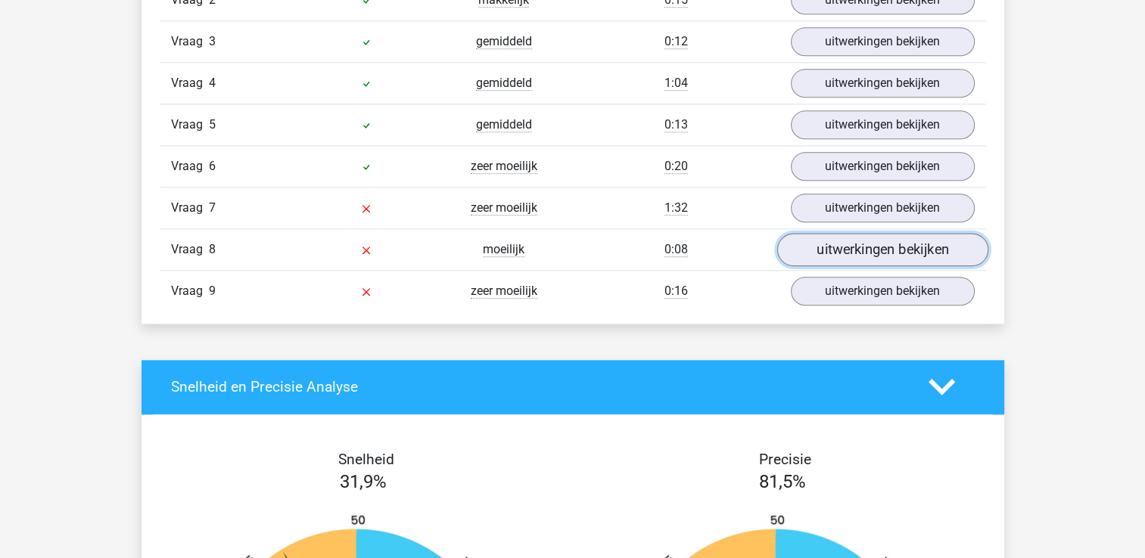
click at [879, 247] on link "uitwerkingen bekijken" at bounding box center [881, 249] width 211 height 33
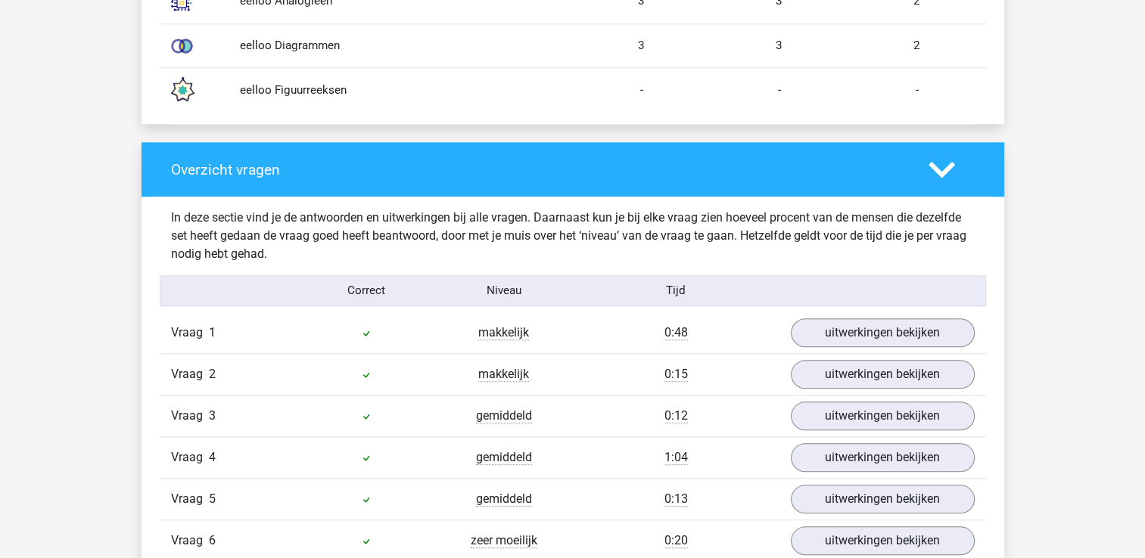
scroll to position [1414, 0]
click at [848, 411] on link "uitwerkingen bekijken" at bounding box center [881, 416] width 211 height 33
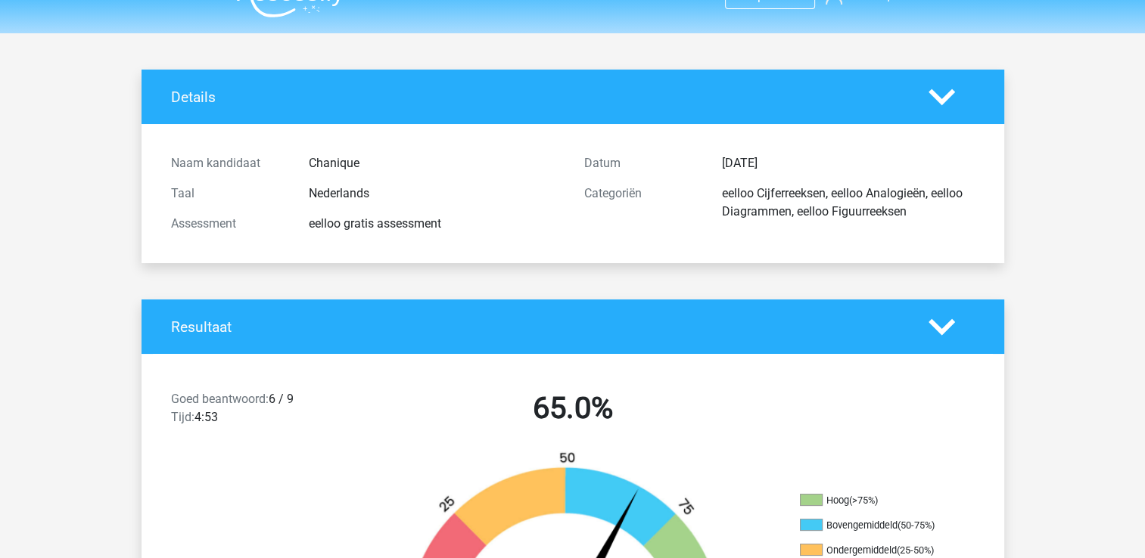
scroll to position [0, 0]
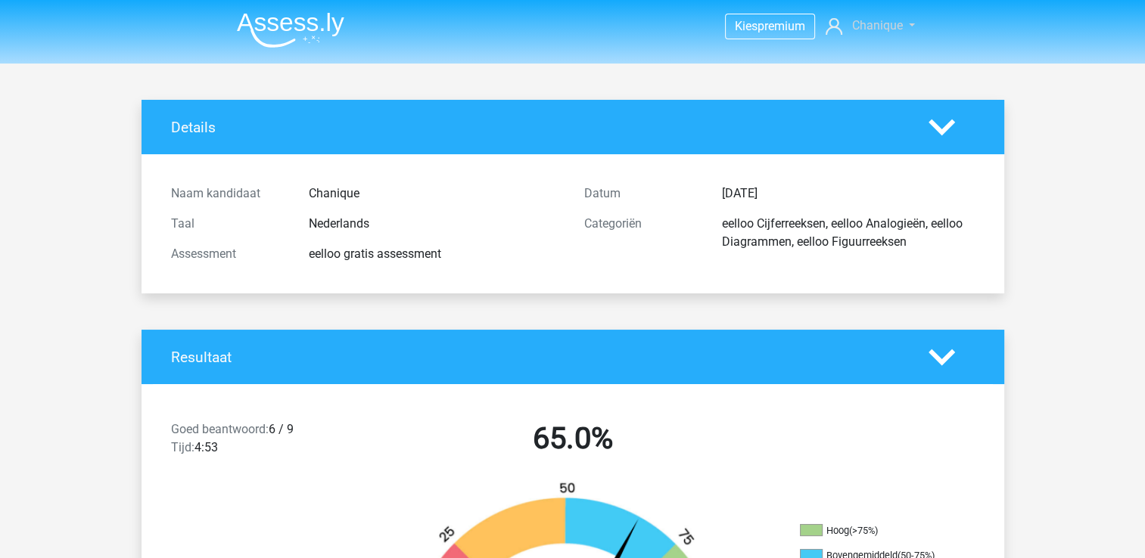
click at [866, 29] on span "Chanique" at bounding box center [876, 25] width 51 height 14
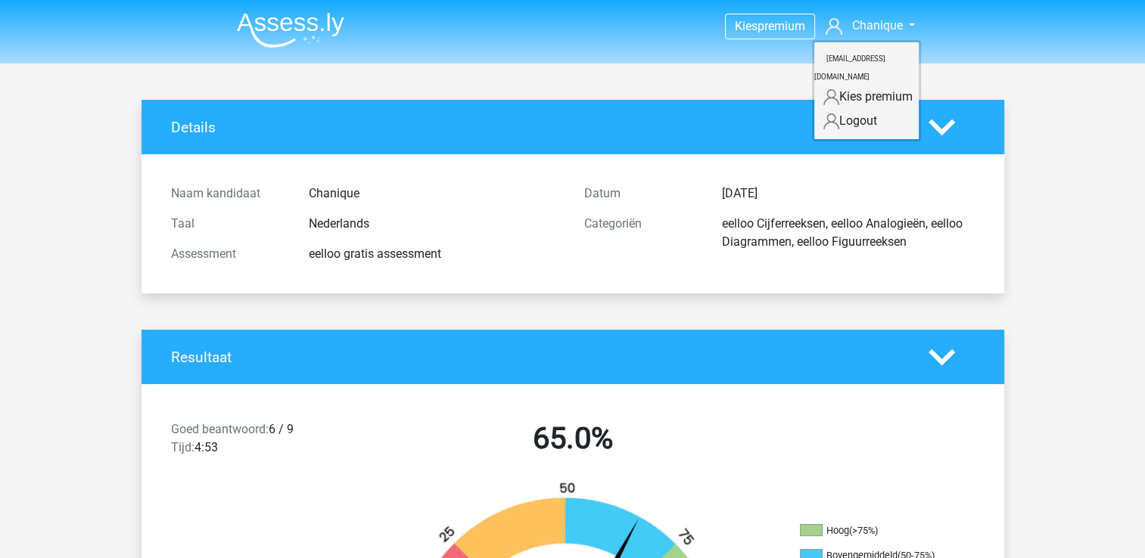
click at [746, 45] on nav "Kies premium Chanique wolfchanique@gmail.com" at bounding box center [573, 26] width 696 height 49
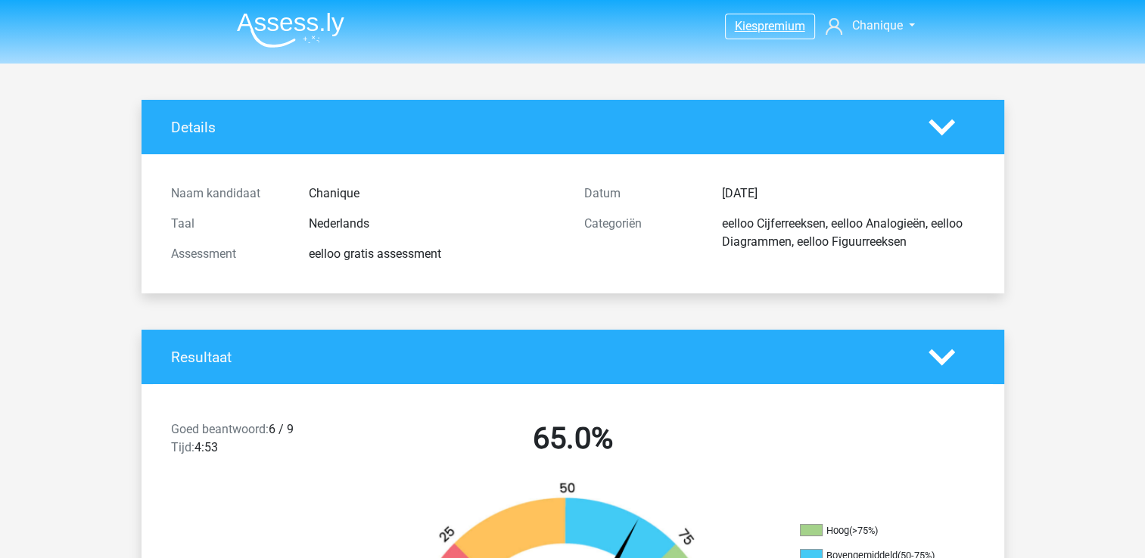
click at [763, 33] on span "premium" at bounding box center [782, 26] width 48 height 14
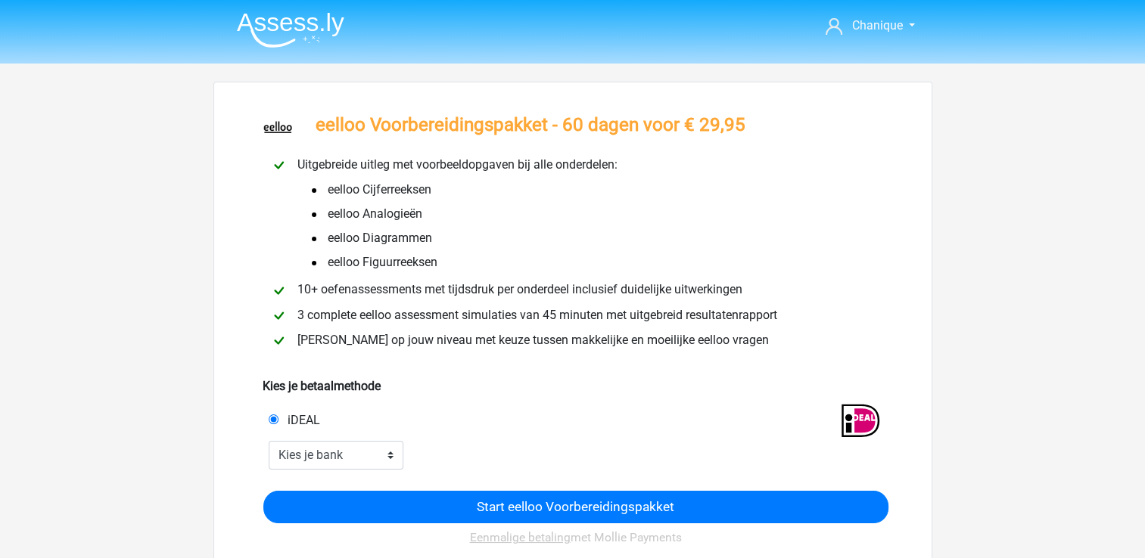
click at [285, 123] on img at bounding box center [278, 128] width 31 height 31
